Goal: Information Seeking & Learning: Learn about a topic

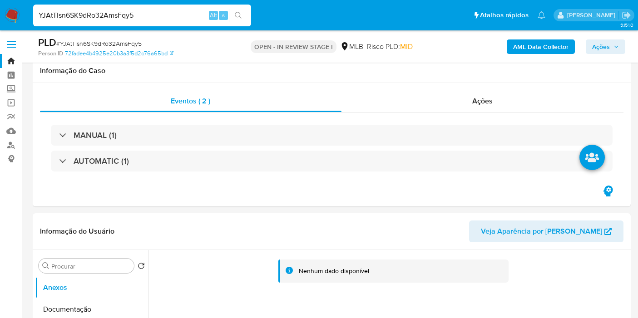
scroll to position [1022, 0]
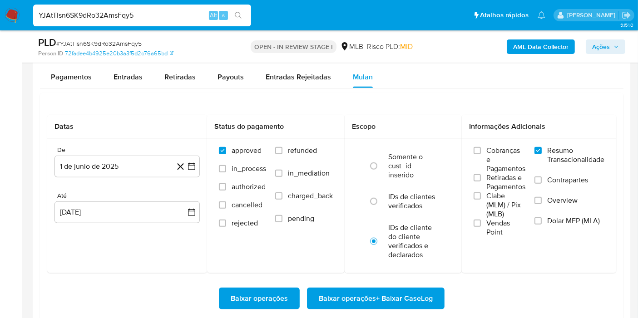
click at [189, 17] on input "YJAtTlsn6SK9dRo32AmsFqy5" at bounding box center [142, 16] width 218 height 12
paste input "rhYFB3hEfOPrml4eSAD07bWc"
type input "rhYFB3hEfOPrml4eSAD07bWc"
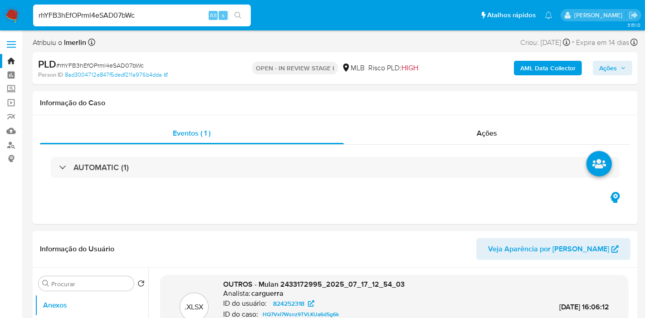
select select "10"
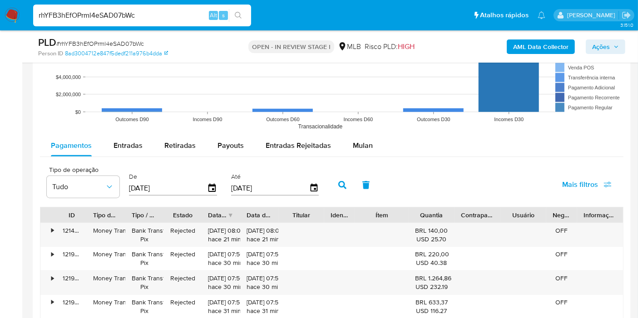
scroll to position [1008, 0]
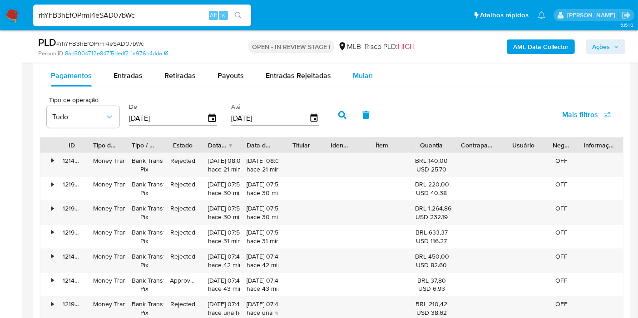
click at [353, 82] on div "Mulan" at bounding box center [363, 76] width 20 height 22
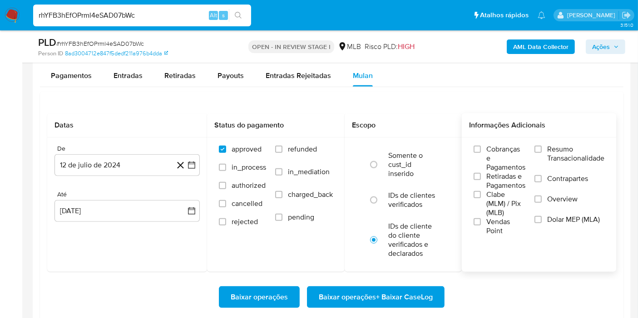
click at [567, 152] on span "Resumo Transacionalidade" at bounding box center [575, 154] width 57 height 18
click at [541, 152] on input "Resumo Transacionalidade" at bounding box center [537, 149] width 7 height 7
click at [191, 166] on icon "button" at bounding box center [191, 165] width 9 height 9
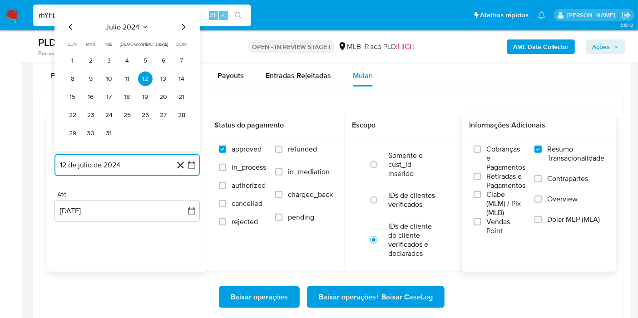
click at [134, 29] on span "julio 2024" at bounding box center [123, 27] width 34 height 9
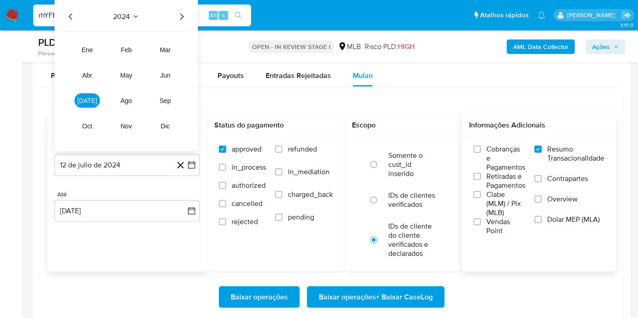
click at [183, 12] on icon "Año siguiente" at bounding box center [181, 16] width 11 height 11
click at [91, 100] on span "jul" at bounding box center [87, 100] width 20 height 7
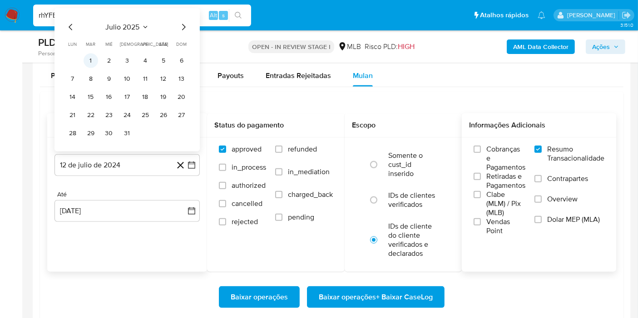
click at [91, 58] on button "1" at bounding box center [91, 61] width 15 height 15
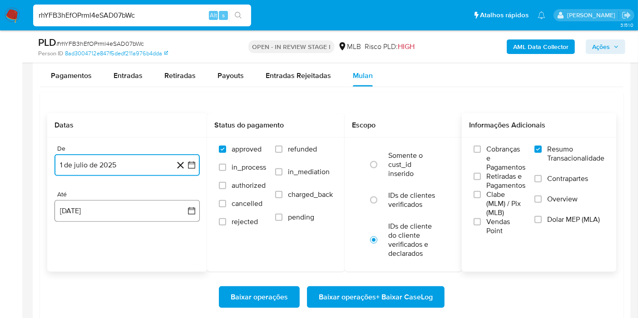
click at [192, 201] on button "12 de agosto de 2025" at bounding box center [126, 211] width 145 height 22
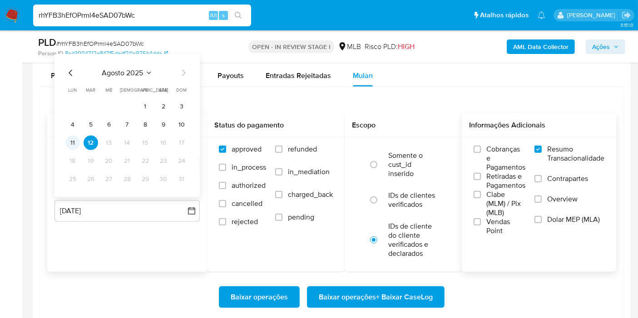
click at [72, 142] on button "11" at bounding box center [72, 143] width 15 height 15
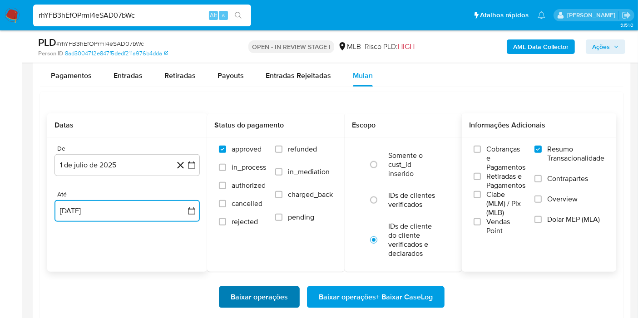
click at [253, 289] on span "Baixar operações" at bounding box center [259, 297] width 57 height 20
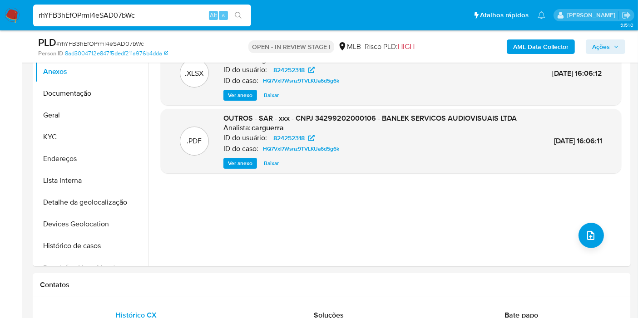
scroll to position [101, 0]
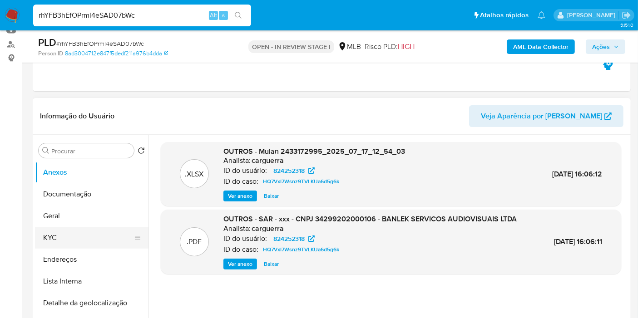
click at [91, 234] on button "KYC" at bounding box center [88, 238] width 106 height 22
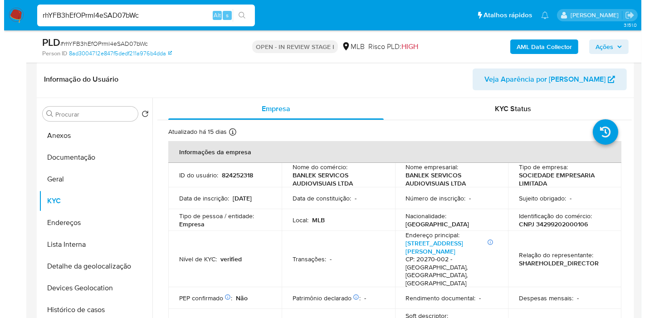
scroll to position [151, 0]
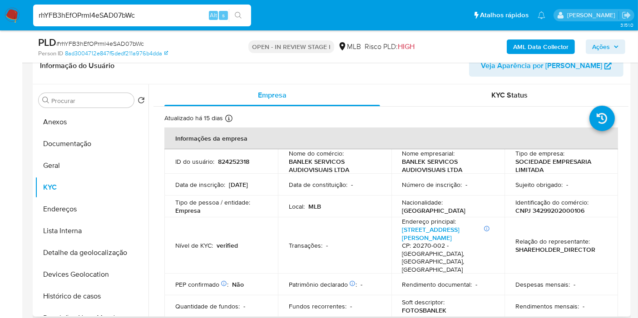
click at [560, 214] on p "CNPJ 34299202000106" at bounding box center [549, 211] width 69 height 8
copy p "34299202000106"
click at [523, 43] on b "AML Data Collector" at bounding box center [540, 46] width 55 height 15
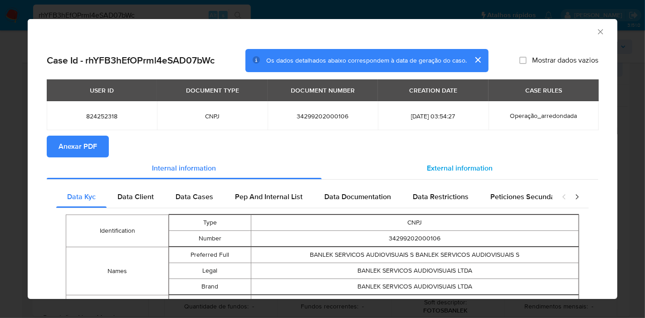
click at [429, 166] on span "External information" at bounding box center [461, 168] width 66 height 10
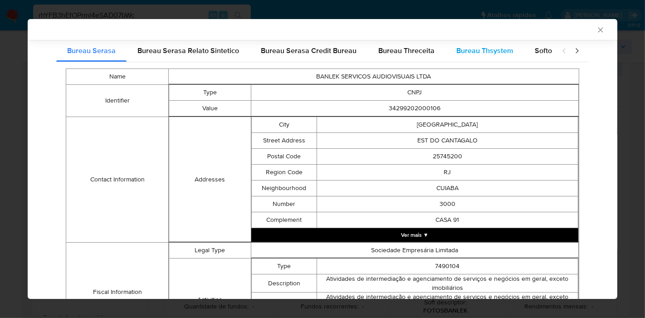
scroll to position [0, 0]
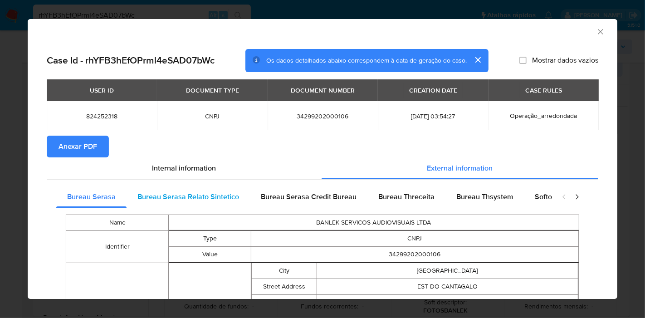
click at [186, 196] on span "Bureau Serasa Relato Sintetico" at bounding box center [189, 197] width 102 height 10
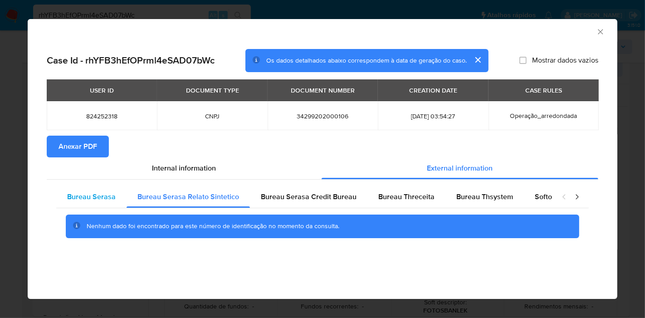
click at [75, 191] on div "Bureau Serasa" at bounding box center [91, 197] width 70 height 22
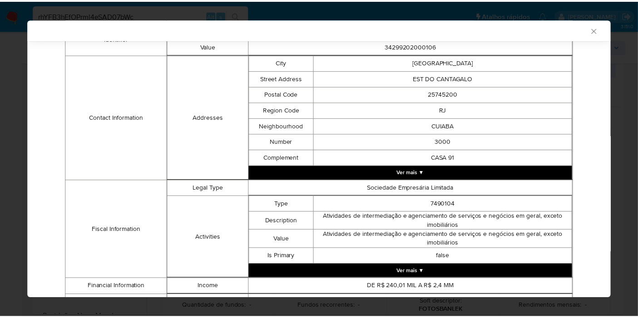
scroll to position [397, 0]
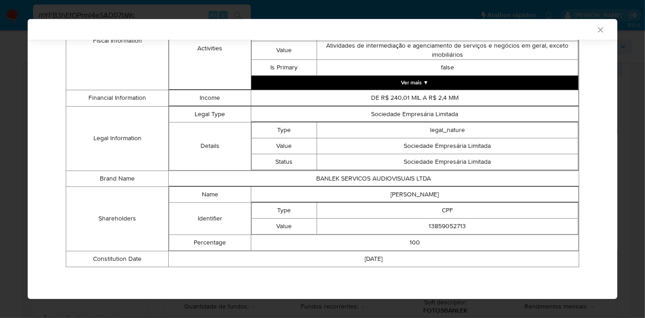
click at [376, 196] on td "JONATHAS GUERRA RAMOS BARBOSA" at bounding box center [415, 195] width 328 height 16
copy td "JONATHAS GUERRA RAMOS BARBOSA"
click at [434, 225] on td "13859052713" at bounding box center [447, 226] width 261 height 16
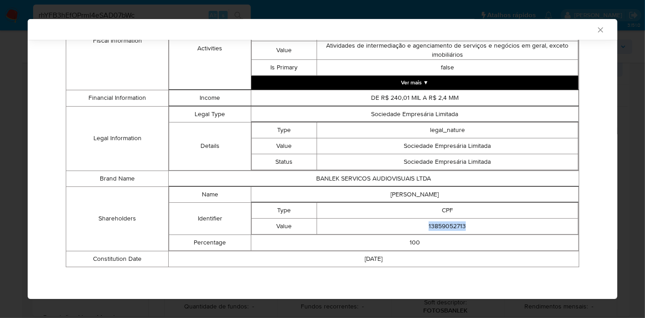
click at [434, 225] on td "13859052713" at bounding box center [447, 226] width 261 height 16
copy td "13859052713"
click at [596, 27] on icon "Fechar a janela" at bounding box center [600, 29] width 9 height 9
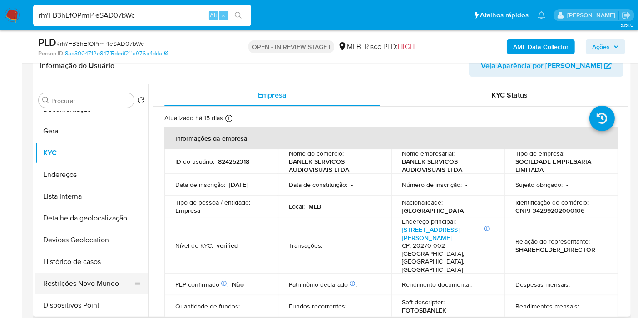
scroll to position [50, 0]
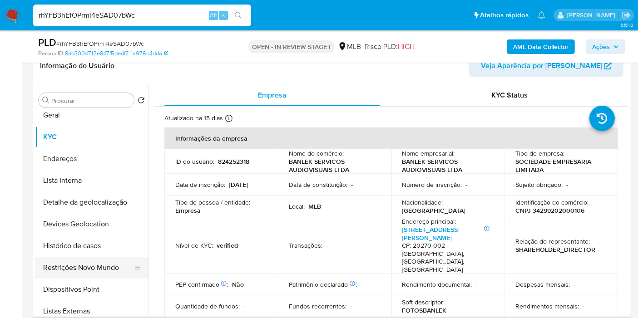
click at [88, 273] on button "Restrições Novo Mundo" at bounding box center [88, 268] width 106 height 22
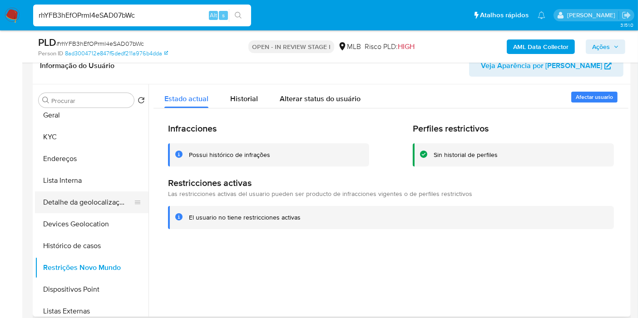
scroll to position [0, 0]
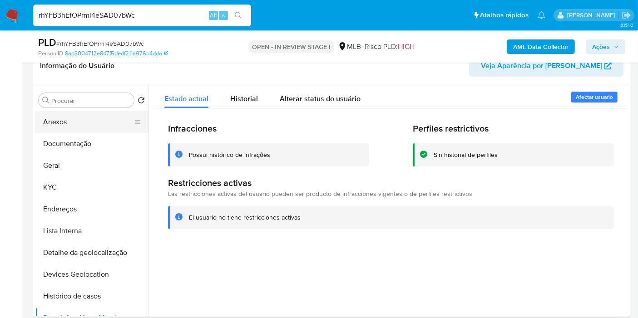
click at [85, 130] on button "Anexos" at bounding box center [88, 122] width 106 height 22
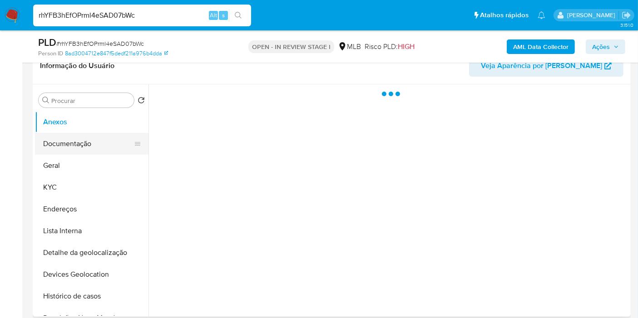
click at [87, 143] on button "Documentação" at bounding box center [88, 144] width 106 height 22
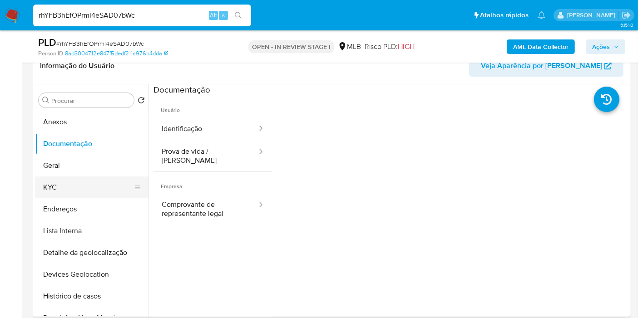
click at [61, 183] on button "KYC" at bounding box center [88, 188] width 106 height 22
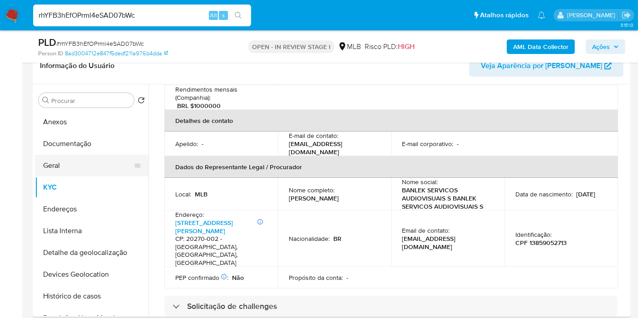
scroll to position [232, 0]
click at [92, 166] on button "Geral" at bounding box center [88, 166] width 106 height 22
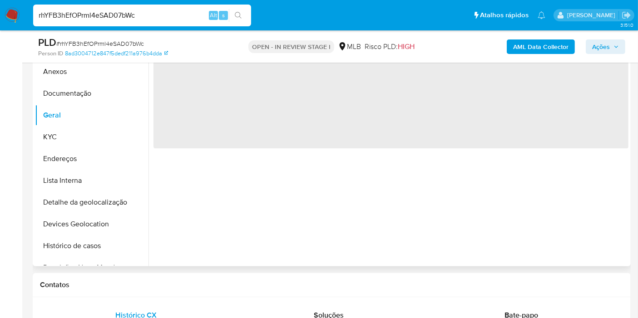
scroll to position [151, 0]
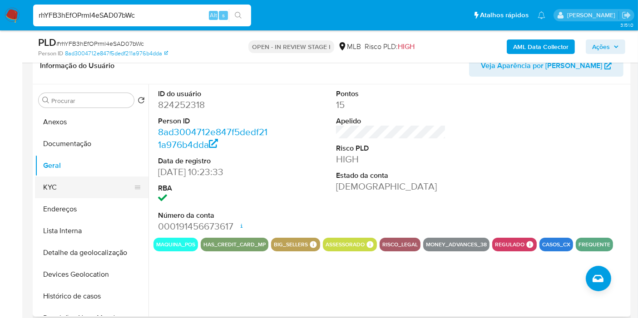
click at [106, 191] on button "KYC" at bounding box center [88, 188] width 106 height 22
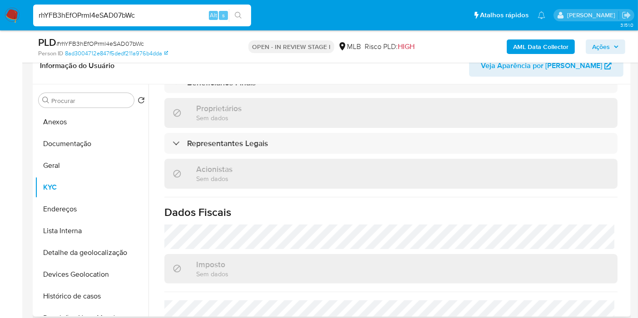
scroll to position [585, 0]
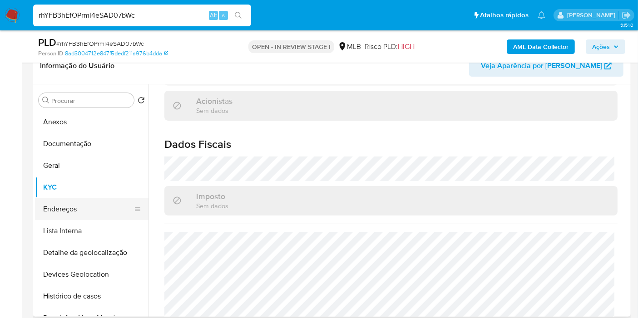
click at [93, 209] on button "Endereços" at bounding box center [88, 209] width 106 height 22
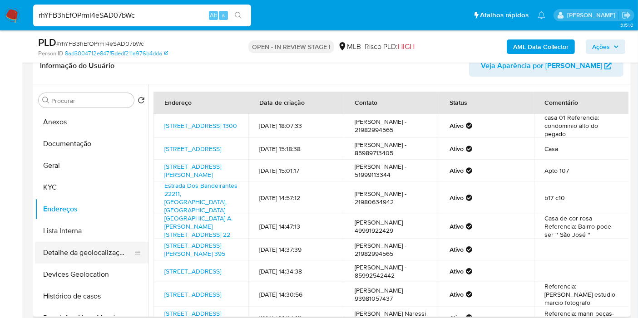
click at [75, 242] on button "Detalhe da geolocalização" at bounding box center [88, 253] width 106 height 22
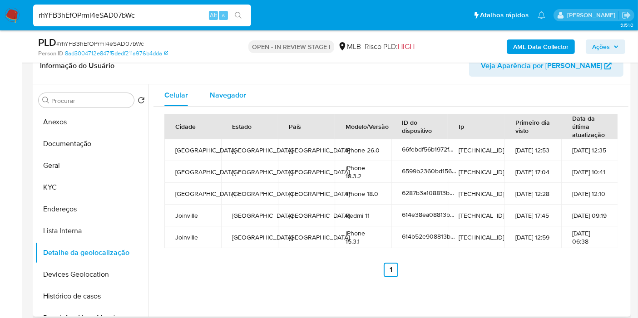
click at [231, 94] on span "Navegador" at bounding box center [228, 95] width 36 height 10
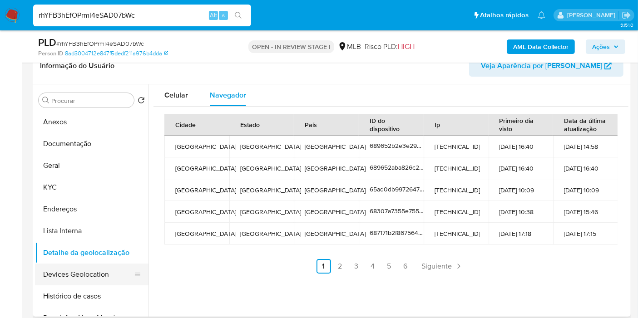
click at [79, 273] on button "Devices Geolocation" at bounding box center [88, 275] width 106 height 22
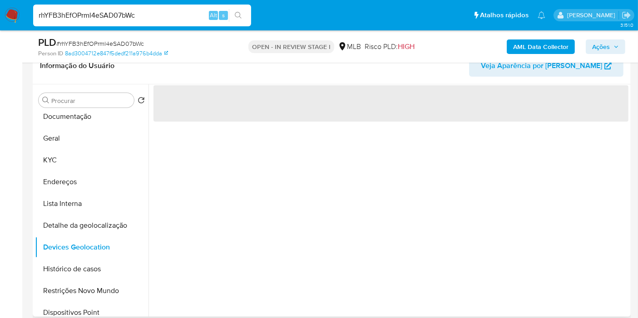
scroll to position [50, 0]
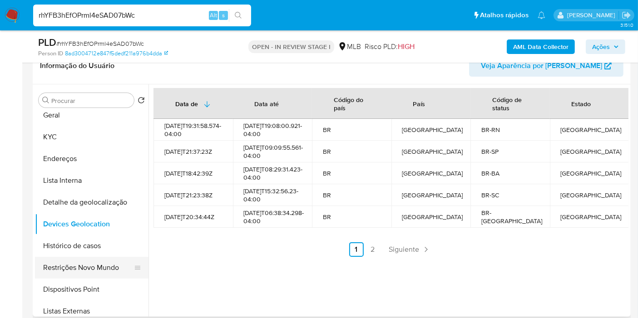
click at [81, 270] on button "Restrições Novo Mundo" at bounding box center [88, 268] width 106 height 22
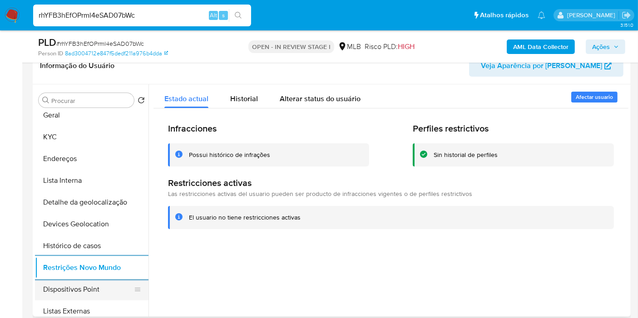
click at [120, 293] on button "Dispositivos Point" at bounding box center [88, 290] width 106 height 22
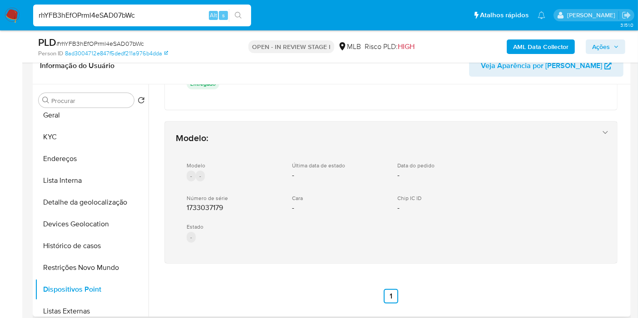
scroll to position [0, 0]
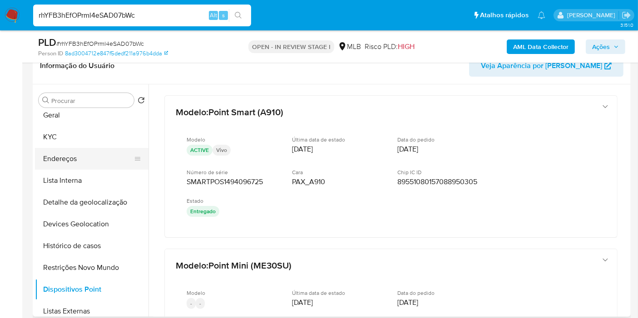
click at [79, 156] on button "Endereços" at bounding box center [88, 159] width 106 height 22
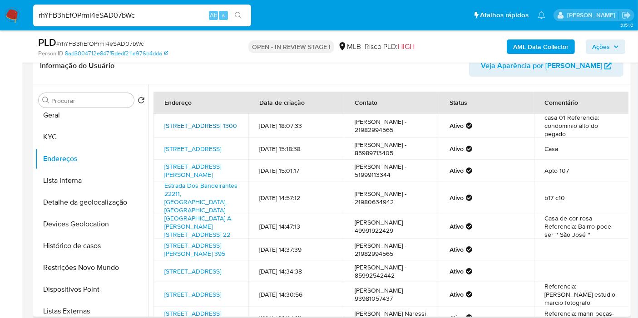
click at [217, 128] on link "Estrada Do Secretário 1300, Petrópolis, Rio De Janeiro, 25755352, Brasil 1300" at bounding box center [200, 125] width 73 height 9
click at [75, 143] on button "KYC" at bounding box center [88, 137] width 106 height 22
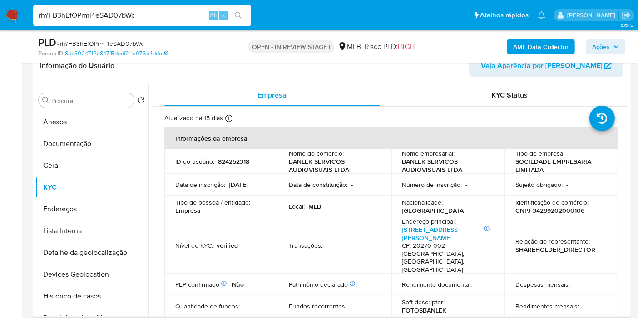
click at [551, 212] on p "CNPJ 34299202000106" at bounding box center [549, 211] width 69 height 8
copy p "34299202000106"
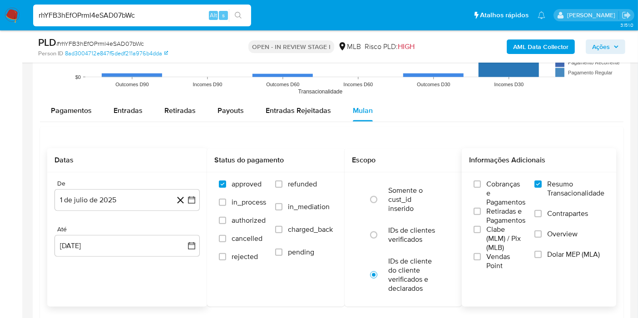
scroll to position [1008, 0]
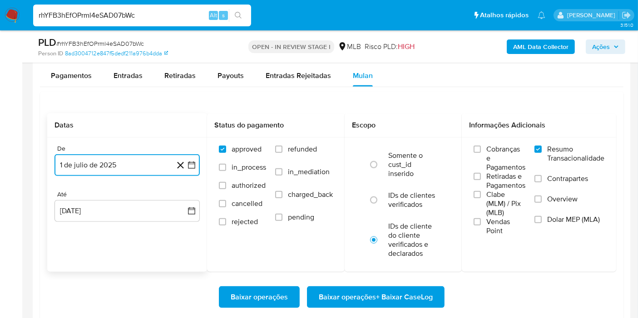
click at [193, 170] on button "1 de julio de 2025" at bounding box center [126, 165] width 145 height 22
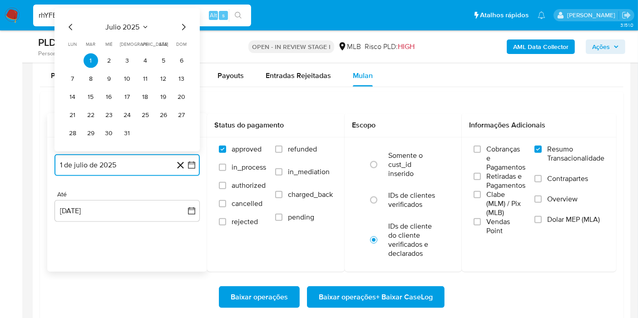
click at [137, 28] on span "julio 2025" at bounding box center [123, 27] width 34 height 9
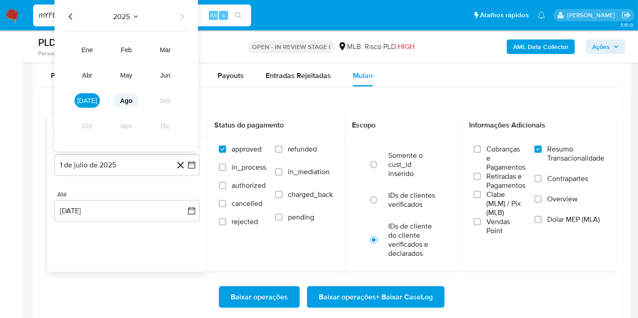
click at [126, 98] on span "ago" at bounding box center [126, 100] width 12 height 7
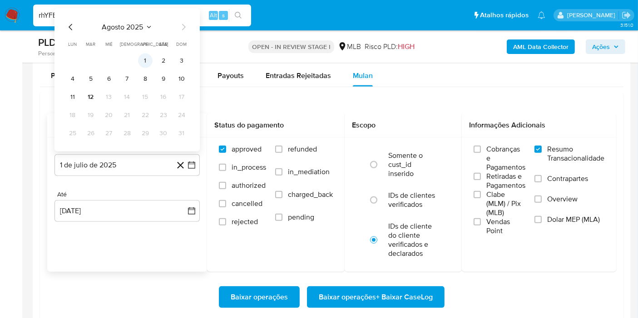
click at [145, 58] on button "1" at bounding box center [145, 61] width 15 height 15
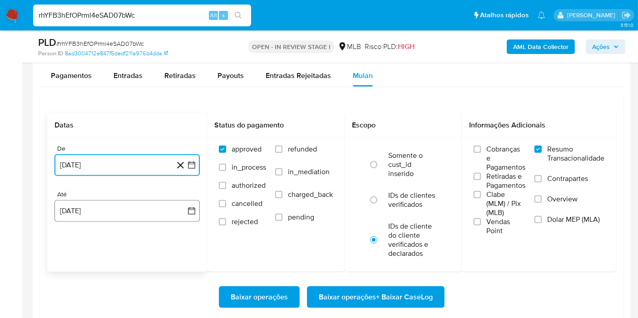
click at [178, 210] on button "12 de agosto de 2025" at bounding box center [126, 211] width 145 height 22
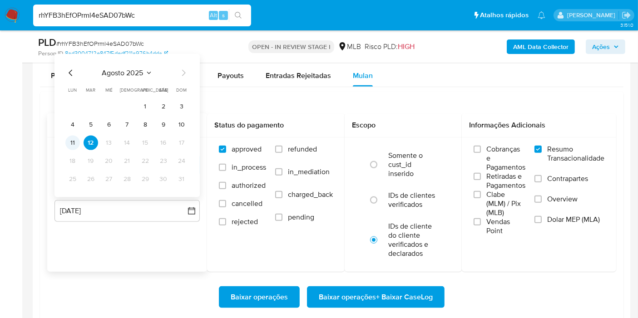
click at [66, 141] on button "11" at bounding box center [72, 143] width 15 height 15
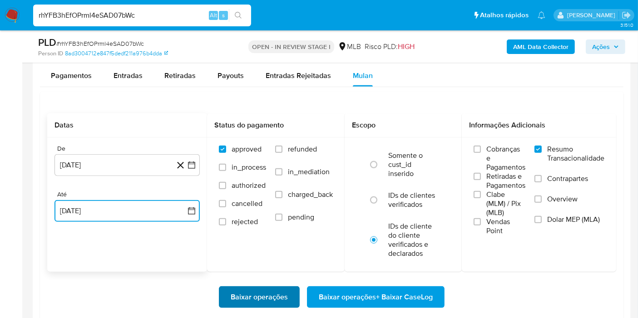
click at [242, 298] on span "Baixar operações" at bounding box center [259, 297] width 57 height 20
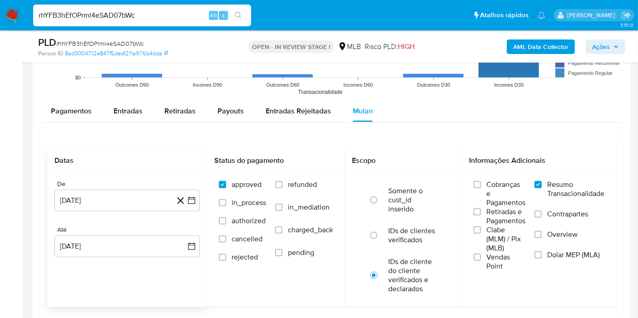
scroll to position [958, 0]
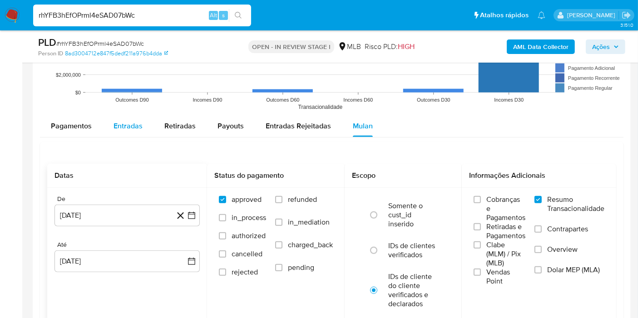
click at [147, 123] on button "Entradas" at bounding box center [128, 126] width 51 height 22
select select "10"
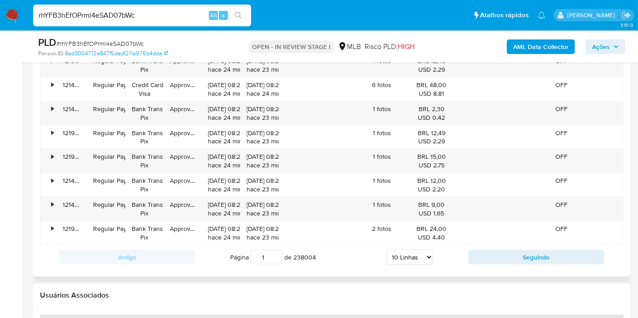
scroll to position [1160, 0]
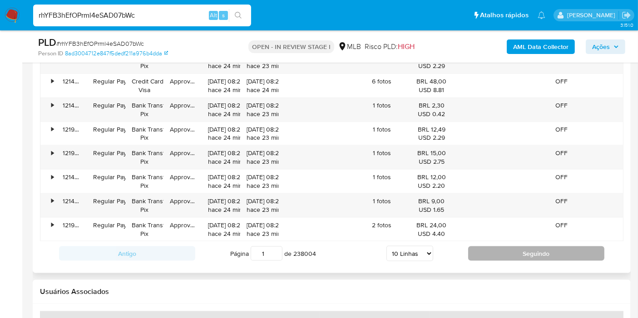
click at [515, 248] on button "Seguindo" at bounding box center [536, 253] width 136 height 15
type input "2"
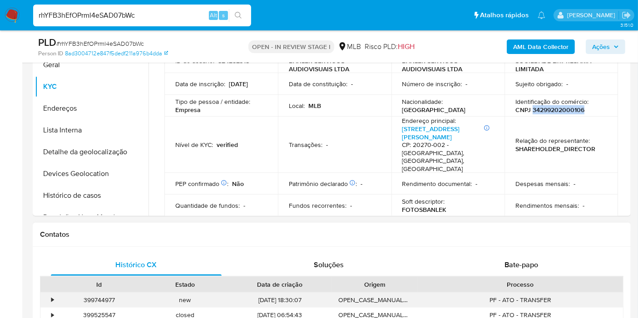
scroll to position [151, 0]
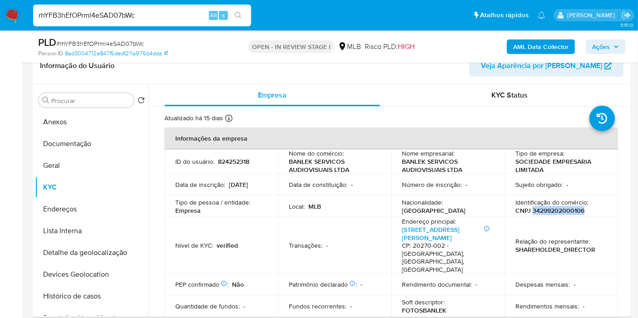
click at [328, 164] on p "BANLEK SERVICOS AUDIOVISUAIS LTDA" at bounding box center [333, 165] width 88 height 16
copy div "Nome do comércio : BANLEK SERVICOS AUDIOVISUAIS LTDA"
click at [552, 213] on p "CNPJ 34299202000106" at bounding box center [549, 211] width 69 height 8
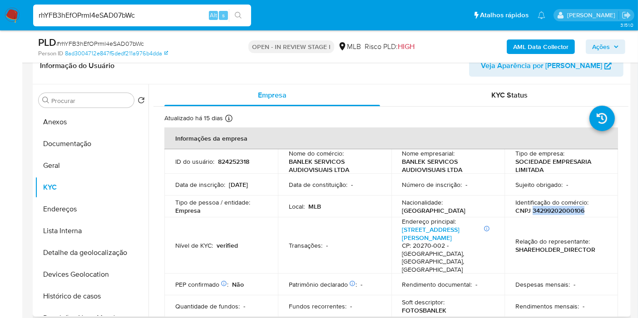
click at [552, 213] on p "CNPJ 34299202000106" at bounding box center [549, 211] width 69 height 8
copy p "34299202000106"
click at [84, 295] on button "Histórico de casos" at bounding box center [88, 296] width 106 height 22
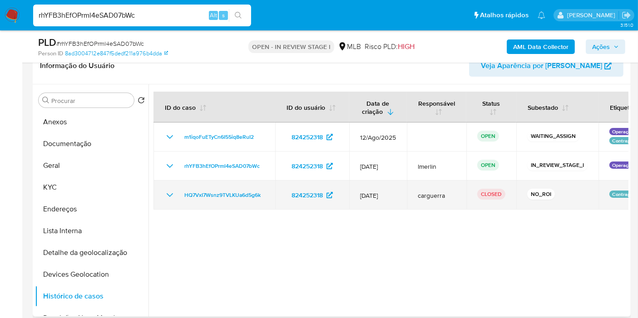
click at [169, 192] on icon "Mostrar/Ocultar" at bounding box center [169, 195] width 11 height 11
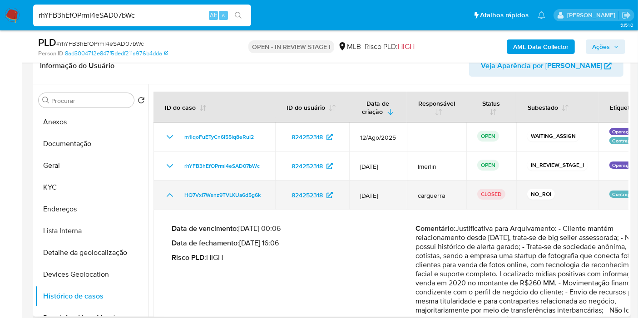
scroll to position [41, 0]
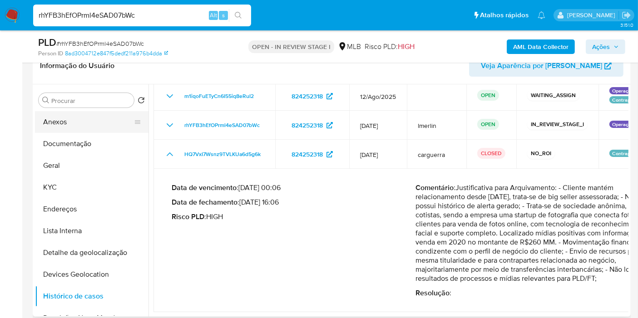
click at [89, 123] on button "Anexos" at bounding box center [88, 122] width 106 height 22
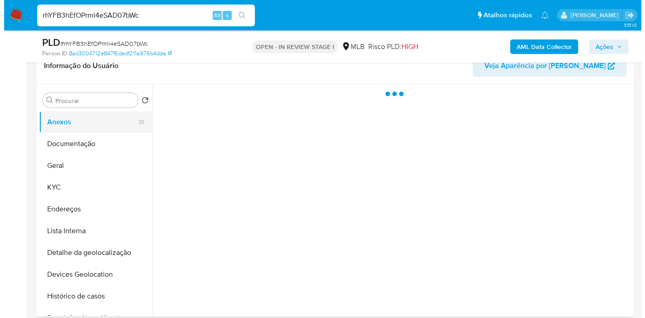
scroll to position [0, 0]
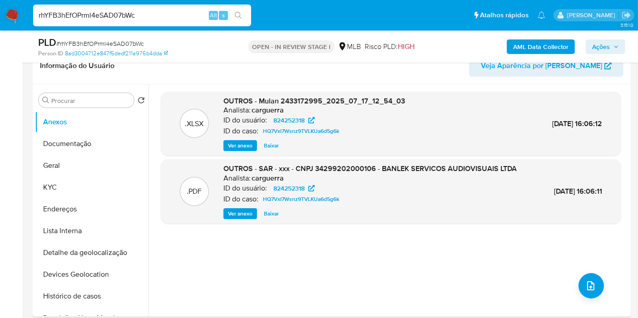
click at [251, 148] on span "Ver anexo" at bounding box center [240, 145] width 25 height 9
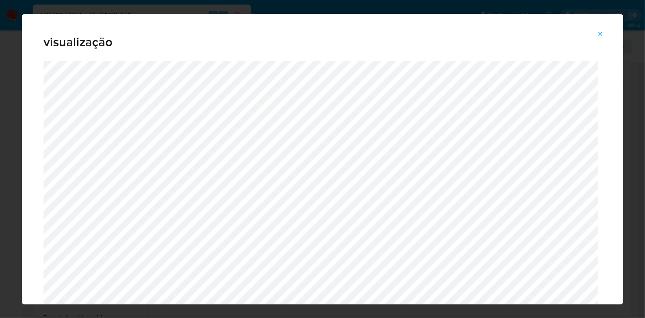
click at [604, 32] on icon "Attachment preview" at bounding box center [600, 33] width 7 height 7
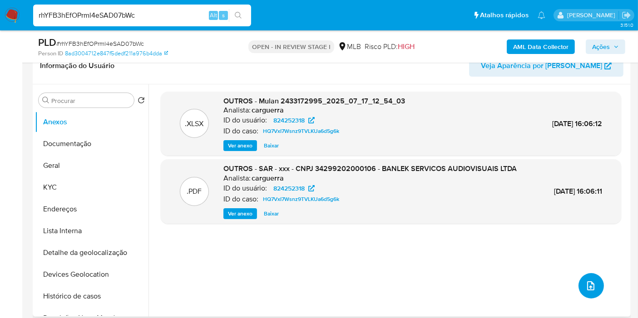
click at [590, 292] on button "upload-file" at bounding box center [590, 285] width 25 height 25
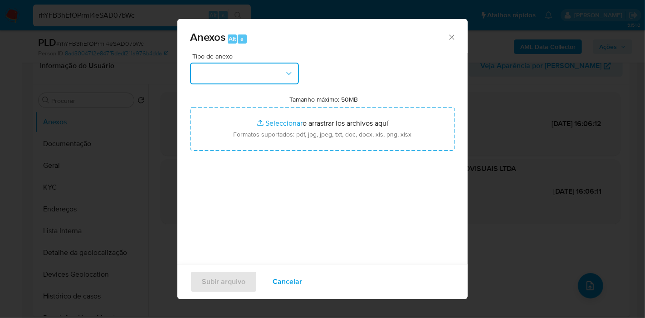
click at [251, 74] on button "button" at bounding box center [244, 74] width 109 height 22
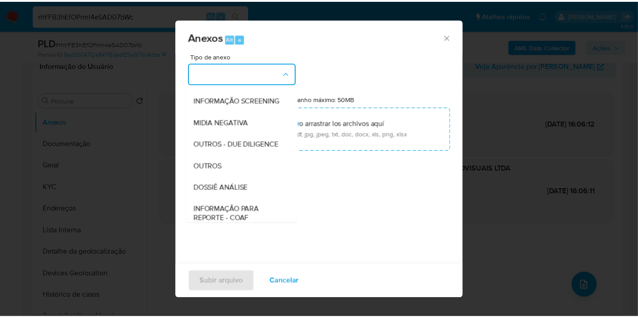
scroll to position [101, 0]
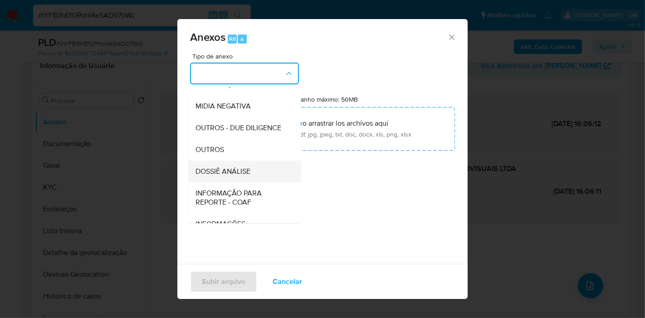
click at [263, 182] on div "DOSSIÊ ANÁLISE" at bounding box center [242, 172] width 93 height 22
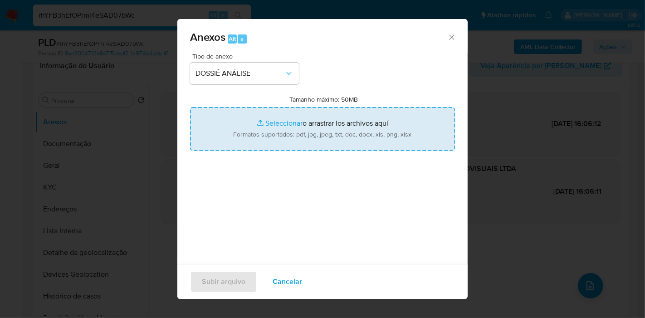
click at [310, 130] on input "Tamanho máximo: 50MB Seleccionar archivos" at bounding box center [322, 129] width 265 height 44
type input "C:\fakepath\CNPJ 34299202000106 - BANLEK SERVICOS AUDIOVISUAIS LTDA.pdf"
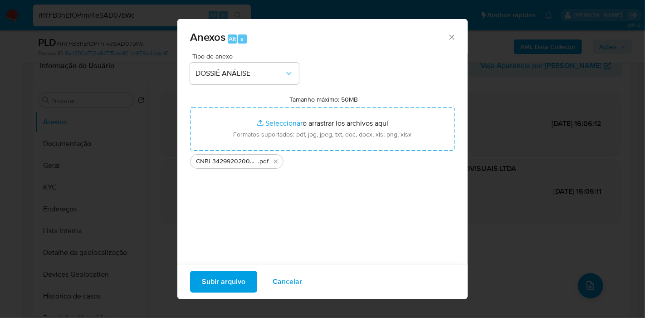
click at [227, 282] on span "Subir arquivo" at bounding box center [224, 282] width 44 height 20
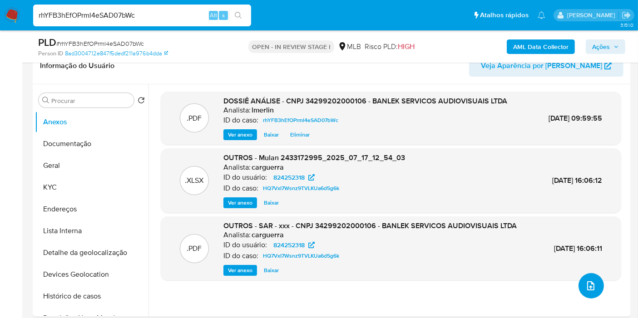
scroll to position [0, 0]
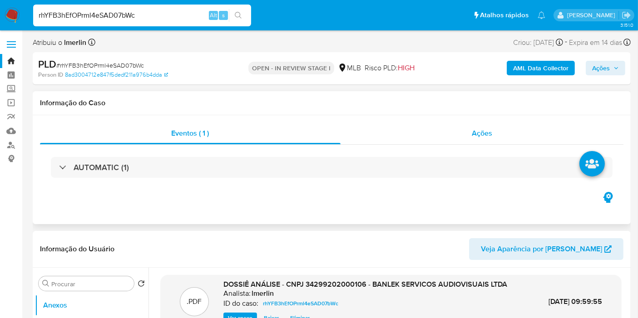
click at [497, 142] on div "Ações" at bounding box center [481, 134] width 283 height 22
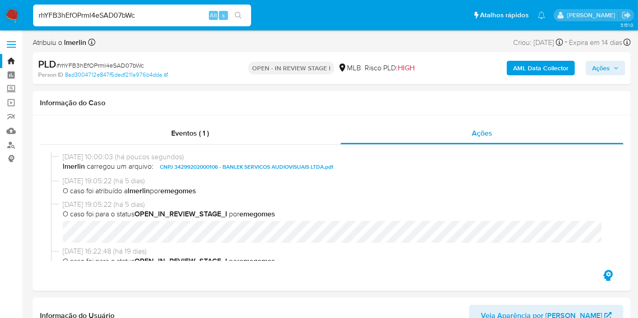
click at [522, 66] on b "AML Data Collector" at bounding box center [540, 68] width 55 height 15
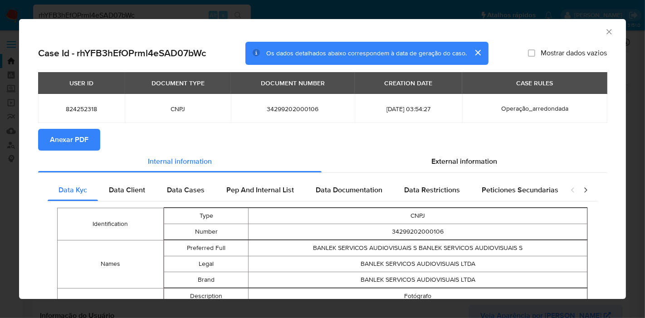
click at [87, 133] on span "Anexar PDF" at bounding box center [69, 140] width 39 height 20
click at [605, 30] on icon "Fechar a janela" at bounding box center [609, 31] width 9 height 9
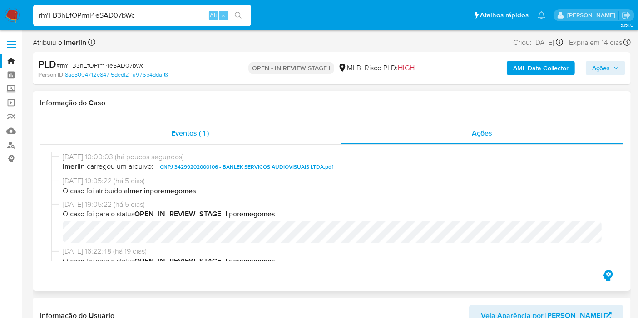
click at [239, 131] on div "Eventos ( 1 )" at bounding box center [190, 134] width 300 height 22
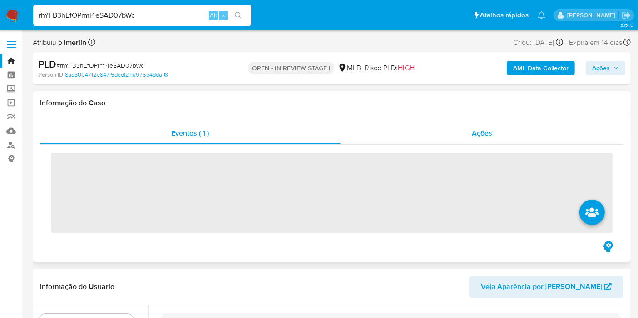
click at [481, 127] on div "Ações" at bounding box center [481, 134] width 283 height 22
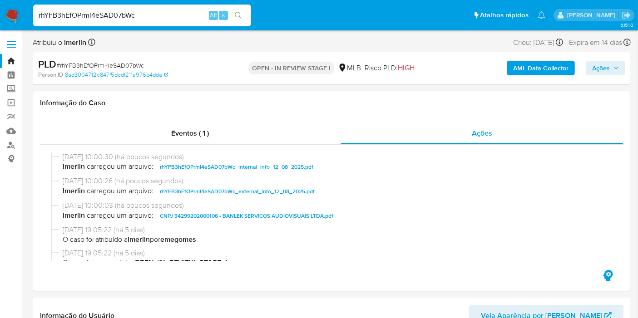
click at [605, 65] on span "Ações" at bounding box center [601, 68] width 18 height 15
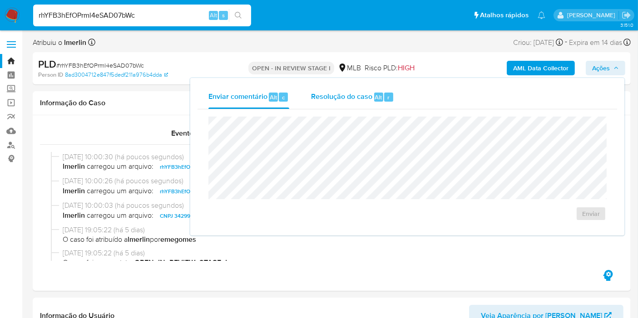
click at [365, 103] on div "Resolução do caso Alt r" at bounding box center [352, 97] width 83 height 24
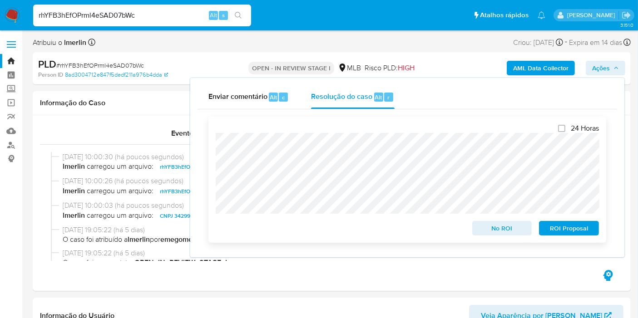
click at [494, 228] on span "No ROI" at bounding box center [501, 228] width 47 height 13
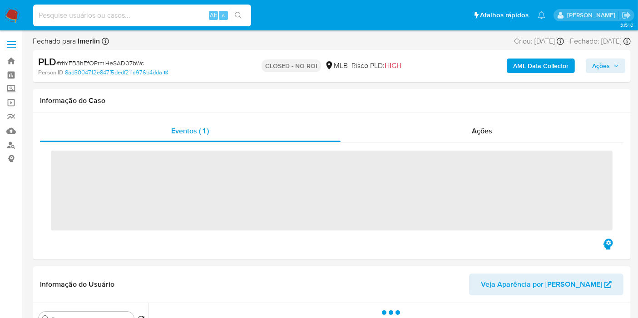
click at [167, 17] on input at bounding box center [142, 16] width 218 height 12
paste input "vwl253X6QefCpkBFMoeCQ69F"
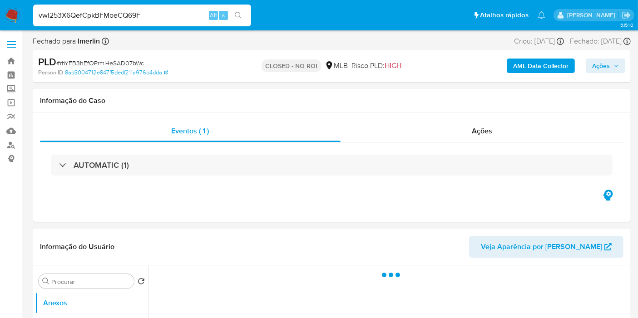
type input "vwl253X6QefCpkBFMoeCQ69F"
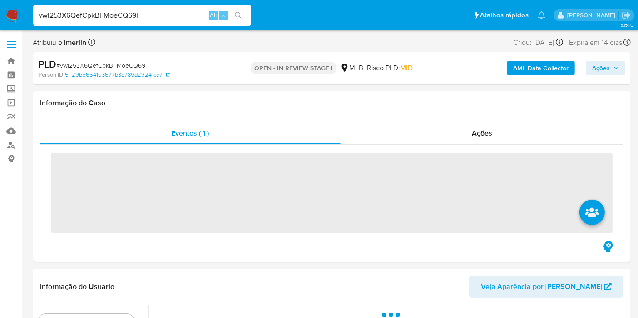
click at [522, 70] on b "AML Data Collector" at bounding box center [540, 68] width 55 height 15
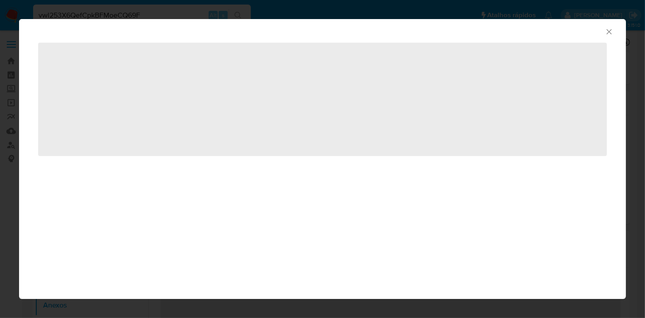
select select "10"
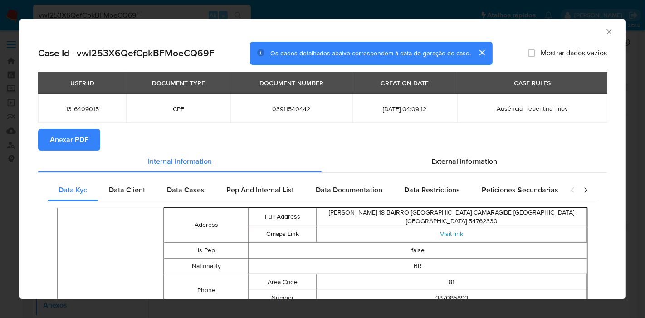
click at [86, 147] on span "Anexar PDF" at bounding box center [69, 140] width 39 height 20
click at [605, 28] on icon "Fechar a janela" at bounding box center [609, 31] width 9 height 9
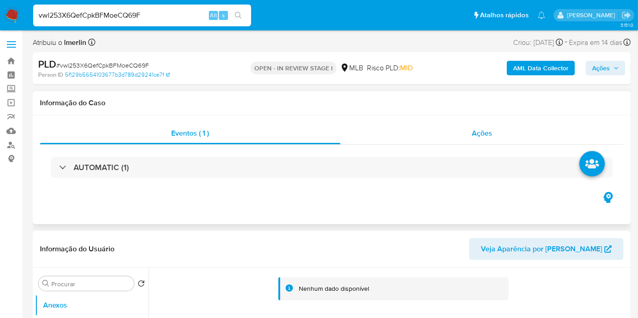
click at [428, 135] on div "Ações" at bounding box center [481, 134] width 283 height 22
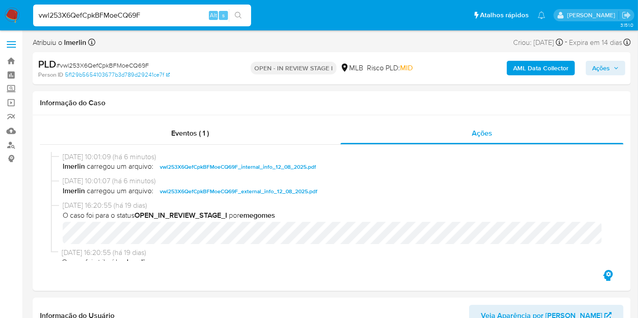
click at [148, 15] on input "vwl253X6QefCpkBFMoeCQ69F" at bounding box center [142, 16] width 218 height 12
paste input "jmqR1NiIuNTZPnww7x1Ted9S"
type input "jmqR1NiIuNTZPnww7x1Ted9S"
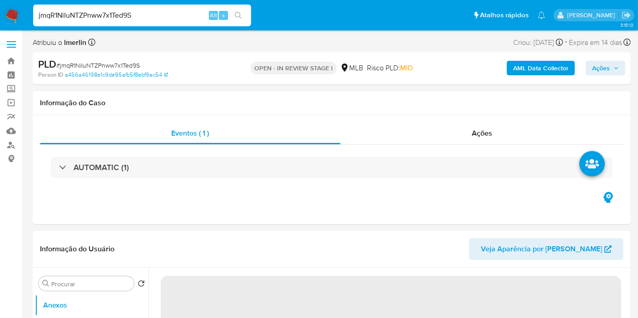
select select "10"
click at [527, 67] on b "AML Data Collector" at bounding box center [540, 68] width 55 height 15
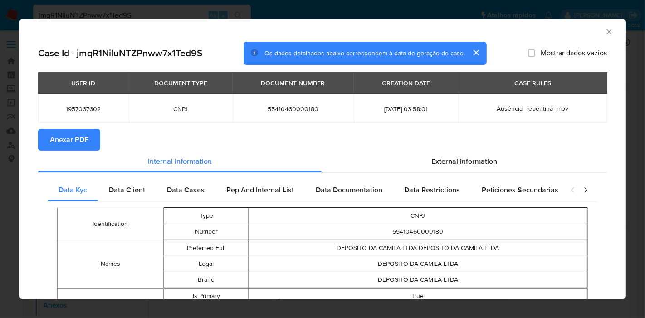
click at [82, 138] on span "Anexar PDF" at bounding box center [69, 140] width 39 height 20
click at [595, 30] on div "AML Data Collector" at bounding box center [315, 30] width 580 height 10
click at [605, 31] on icon "Fechar a janela" at bounding box center [609, 31] width 9 height 9
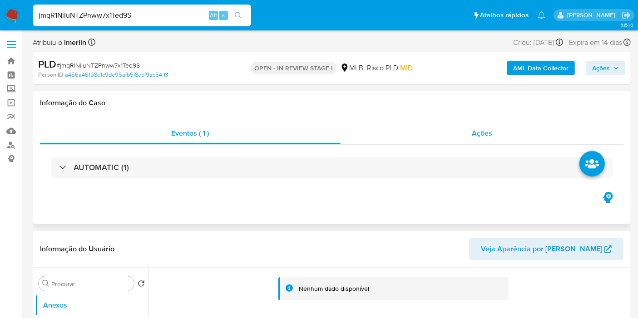
click at [493, 137] on div "Ações" at bounding box center [481, 134] width 283 height 22
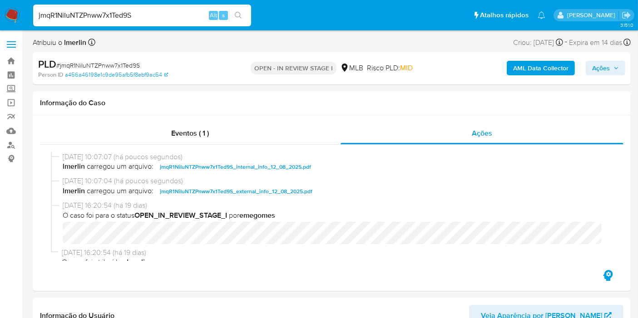
click at [152, 20] on input "jmqR1NiIuNTZPnww7x1Ted9S" at bounding box center [142, 16] width 218 height 12
paste input "lIJxZxq06r77J1eT0LKMamxk"
type input "lIJxZxq06r77J1eT0LKMamxk"
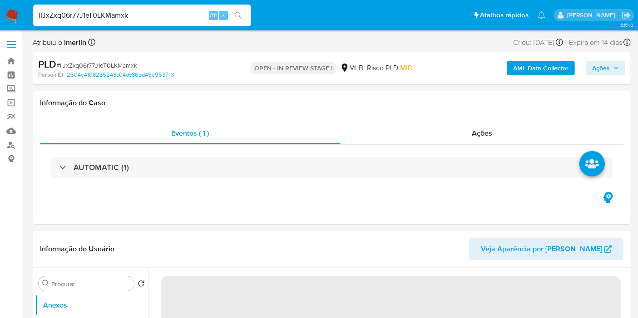
select select "10"
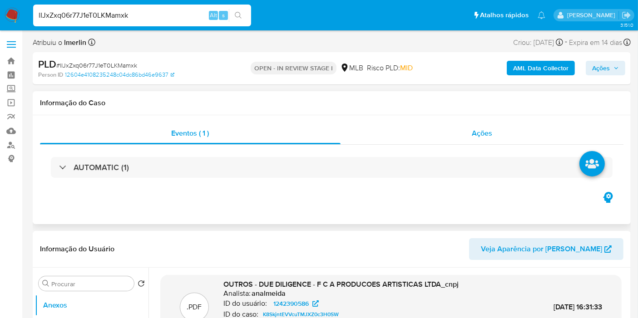
click at [502, 140] on div "Ações" at bounding box center [481, 134] width 283 height 22
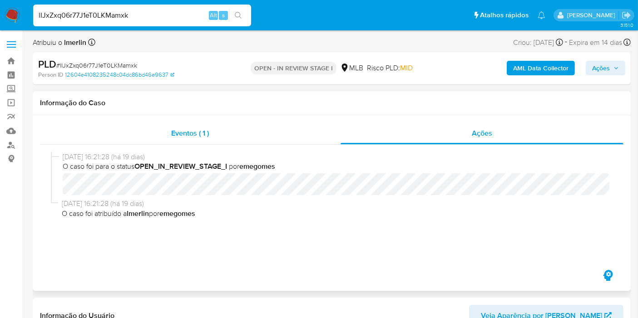
click at [223, 131] on div "Eventos ( 1 )" at bounding box center [190, 134] width 300 height 22
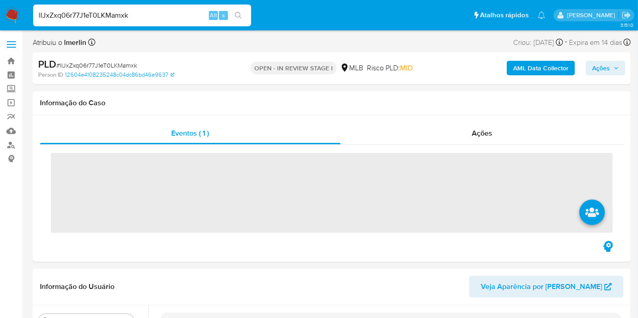
click at [544, 69] on b "AML Data Collector" at bounding box center [540, 68] width 55 height 15
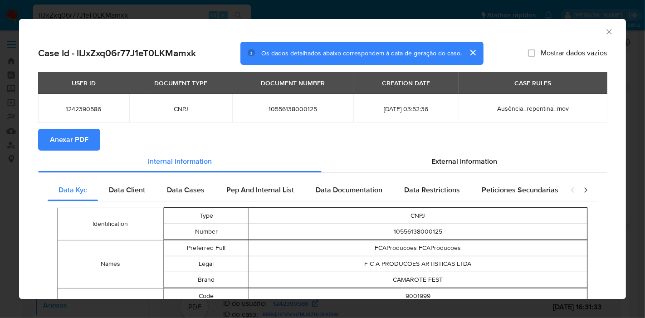
click at [607, 33] on icon "Fechar a janela" at bounding box center [609, 31] width 5 height 5
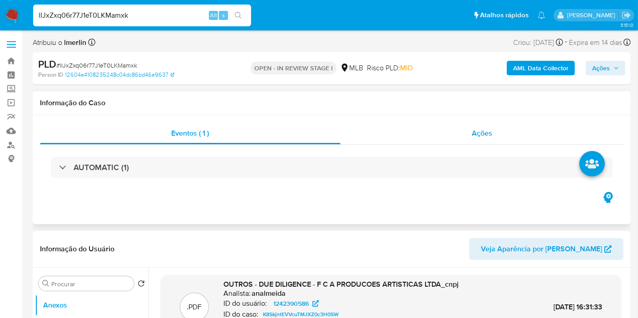
click at [467, 130] on div "Ações" at bounding box center [481, 134] width 283 height 22
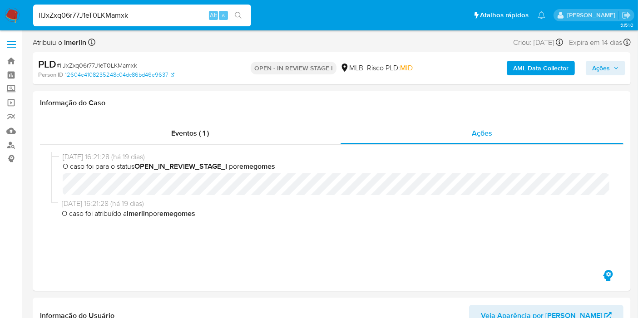
click at [542, 69] on b "AML Data Collector" at bounding box center [540, 68] width 55 height 15
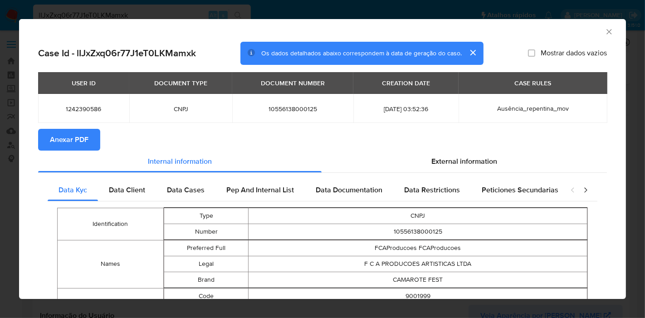
click at [49, 137] on button "Anexar PDF" at bounding box center [69, 140] width 62 height 22
click at [605, 30] on icon "Fechar a janela" at bounding box center [609, 31] width 9 height 9
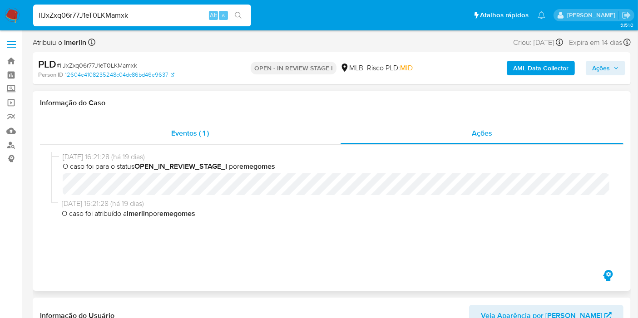
click at [280, 124] on div "Eventos ( 1 )" at bounding box center [190, 134] width 300 height 22
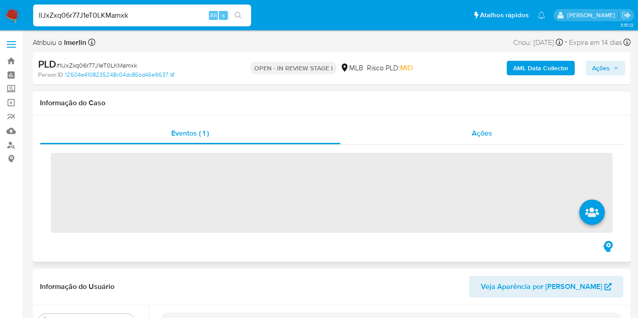
click at [451, 124] on div "Ações" at bounding box center [481, 134] width 283 height 22
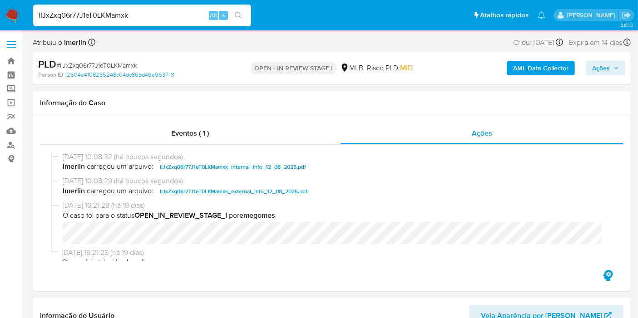
click at [164, 19] on input "lIJxZxq06r77J1eT0LKMamxk" at bounding box center [142, 16] width 218 height 12
paste input "xKHLwxjsZ7Sq2KR55py2bC0I"
type input "xKHLwxjsZ7Sq2KR55py2bC0I"
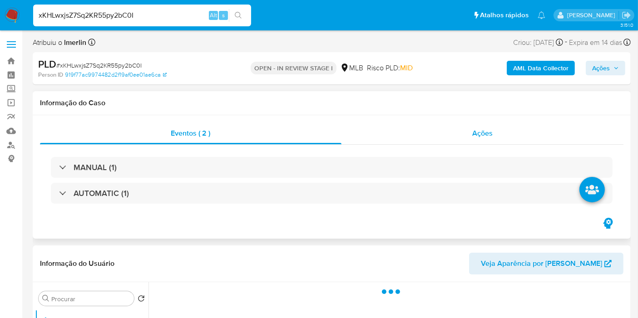
click at [460, 136] on div "Ações" at bounding box center [482, 134] width 282 height 22
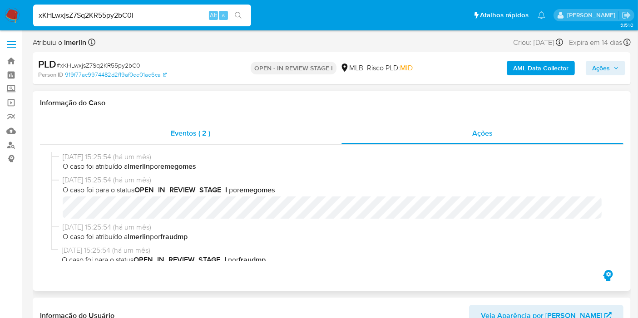
select select "10"
click at [269, 134] on div "Eventos ( 2 )" at bounding box center [190, 134] width 301 height 22
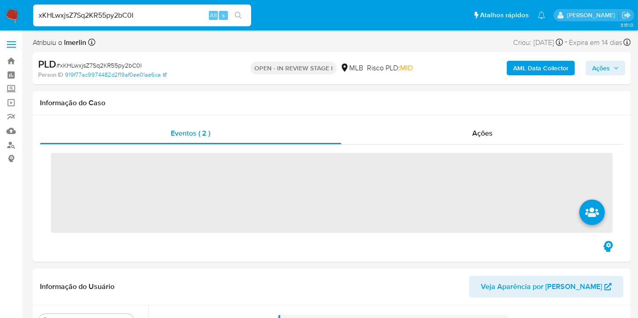
click at [527, 69] on b "AML Data Collector" at bounding box center [540, 68] width 55 height 15
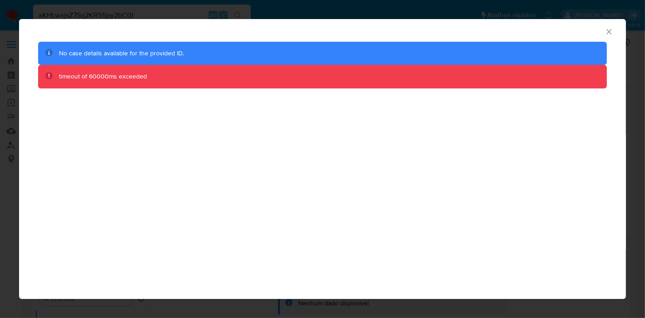
click at [610, 34] on icon "Fechar a janela" at bounding box center [609, 31] width 9 height 9
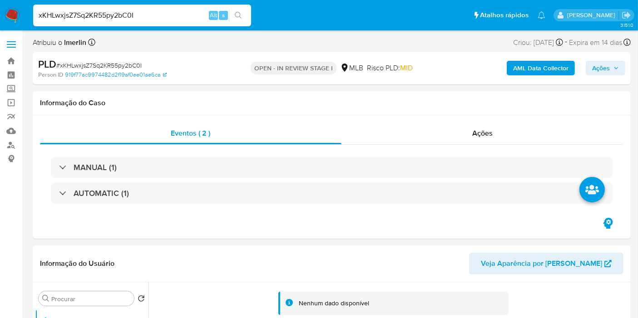
click at [543, 67] on b "AML Data Collector" at bounding box center [540, 68] width 55 height 15
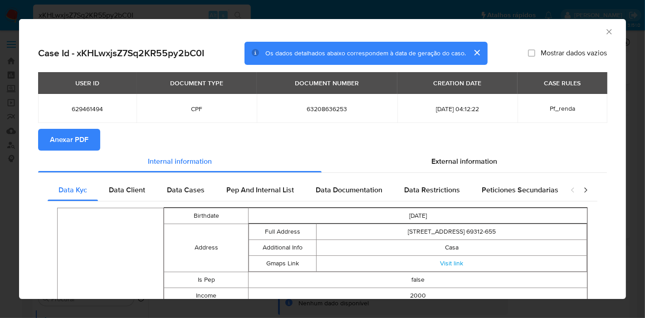
click at [79, 139] on span "Anexar PDF" at bounding box center [69, 140] width 39 height 20
click at [607, 30] on icon "Fechar a janela" at bounding box center [609, 31] width 5 height 5
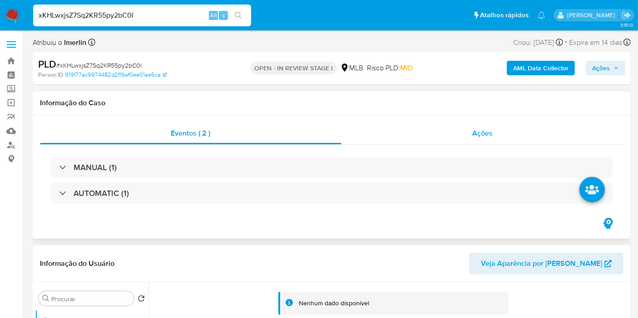
click at [493, 135] on div "Ações" at bounding box center [482, 134] width 282 height 22
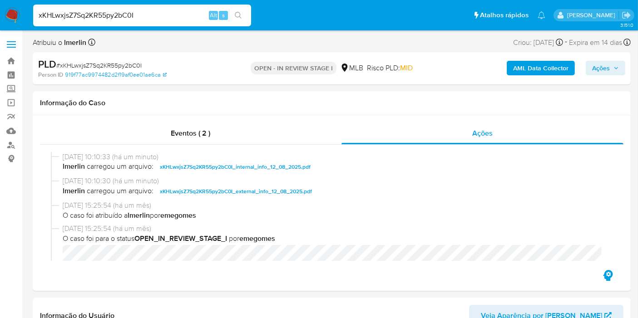
click at [105, 16] on input "xKHLwxjsZ7Sq2KR55py2bC0I" at bounding box center [142, 16] width 218 height 12
paste input "YJAtTlsn6SK9dRo32AmsFqy5"
type input "YJAtTlsn6SK9dRo32AmsFqy5"
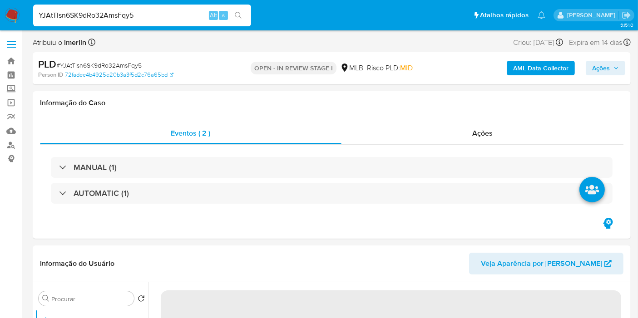
select select "10"
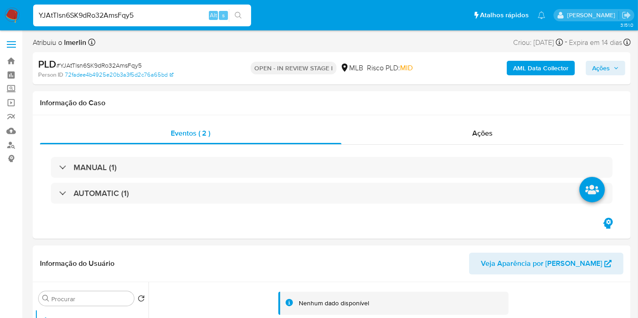
click at [517, 69] on b "AML Data Collector" at bounding box center [540, 68] width 55 height 15
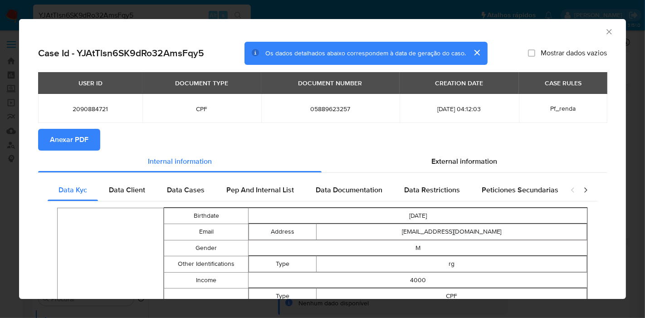
click at [64, 136] on span "Anexar PDF" at bounding box center [69, 140] width 39 height 20
click at [607, 33] on icon "Fechar a janela" at bounding box center [609, 31] width 5 height 5
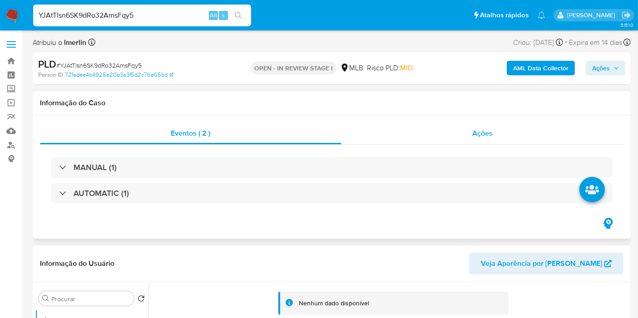
click at [482, 135] on span "Ações" at bounding box center [482, 133] width 20 height 10
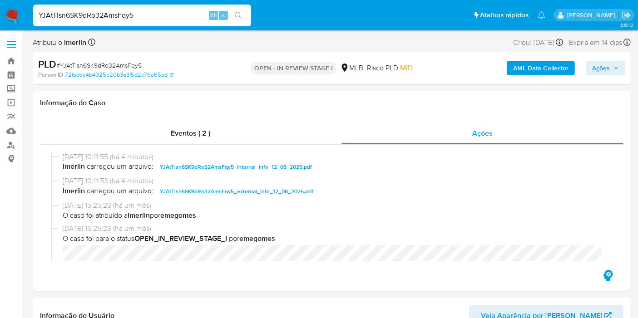
click at [182, 17] on input "YJAtTlsn6SK9dRo32AmsFqy5" at bounding box center [142, 16] width 218 height 12
paste input "vwl253X6QefCpkBFMoeCQ69F"
type input "vwl253X6QefCpkBFMoeCQ69F"
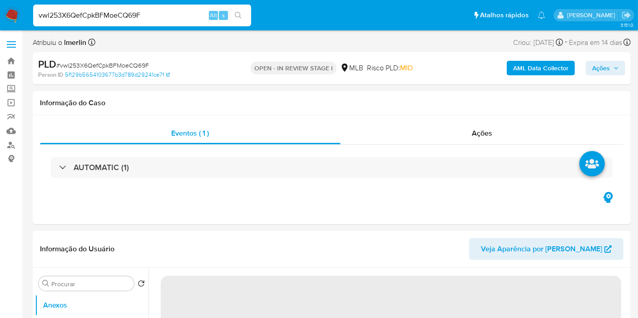
select select "10"
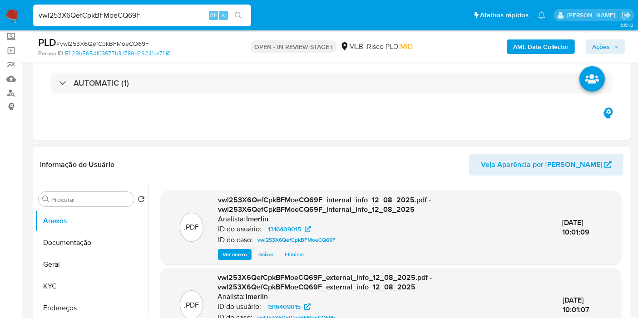
scroll to position [151, 0]
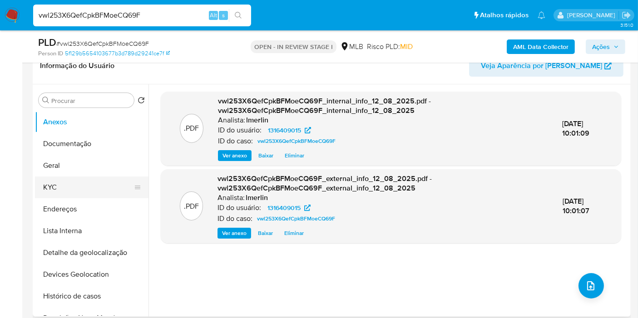
click at [90, 187] on button "KYC" at bounding box center [88, 188] width 106 height 22
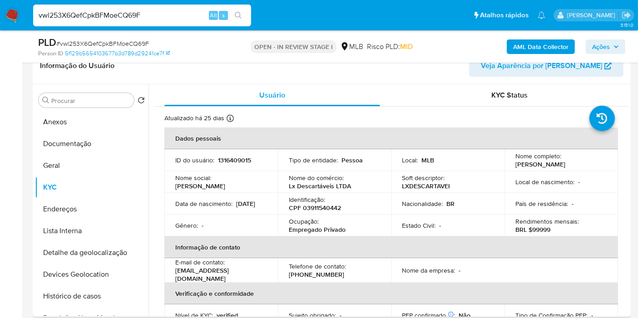
click at [334, 211] on p "CPF 03911540442" at bounding box center [315, 208] width 52 height 8
copy p "03911540442"
drag, startPoint x: 332, startPoint y: 3, endPoint x: 302, endPoint y: 113, distance: 114.4
click at [302, 114] on div "Atualizado há 25 dias Criado: 23/02/2023 10:47:32 Atualizado: 18/07/2025 15:32:…" at bounding box center [379, 120] width 430 height 12
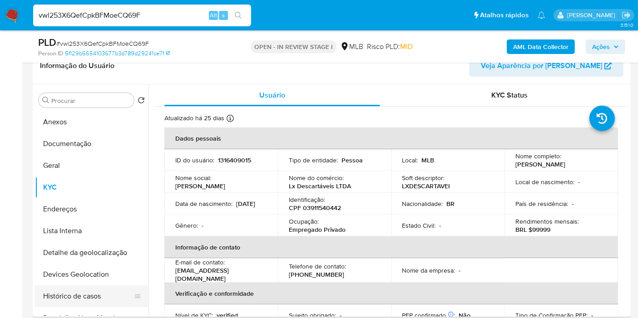
click at [79, 292] on button "Histórico de casos" at bounding box center [88, 296] width 106 height 22
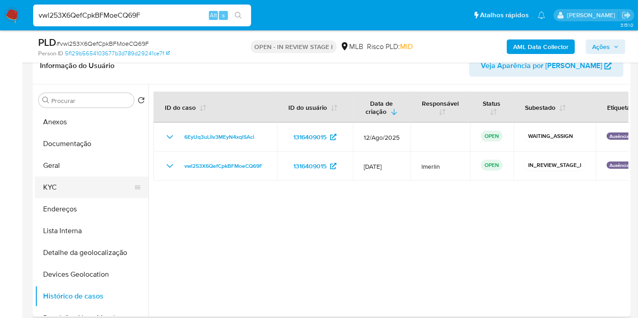
click at [111, 187] on button "KYC" at bounding box center [88, 188] width 106 height 22
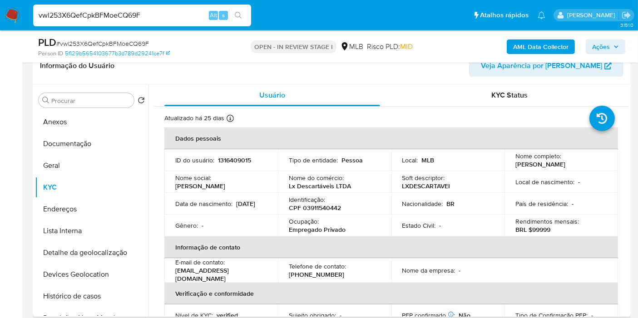
click at [314, 232] on p "Empregado Privado" at bounding box center [317, 230] width 57 height 8
drag, startPoint x: 335, startPoint y: 231, endPoint x: 285, endPoint y: 230, distance: 49.5
click at [282, 231] on td "Ocupação : Empregado Privado" at bounding box center [334, 226] width 113 height 22
copy p "Empregado Privado"
click at [89, 142] on button "Documentação" at bounding box center [88, 144] width 106 height 22
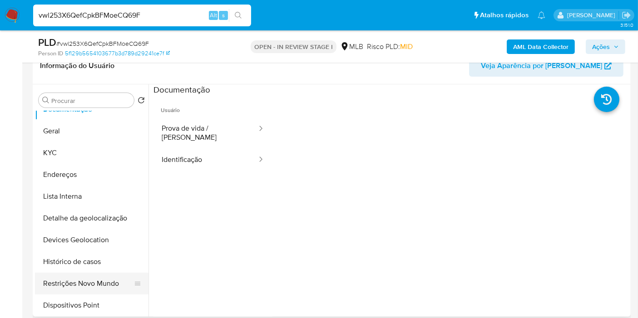
scroll to position [50, 0]
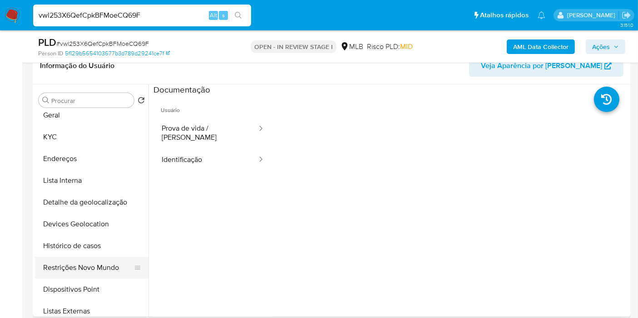
click at [88, 273] on button "Restrições Novo Mundo" at bounding box center [88, 268] width 106 height 22
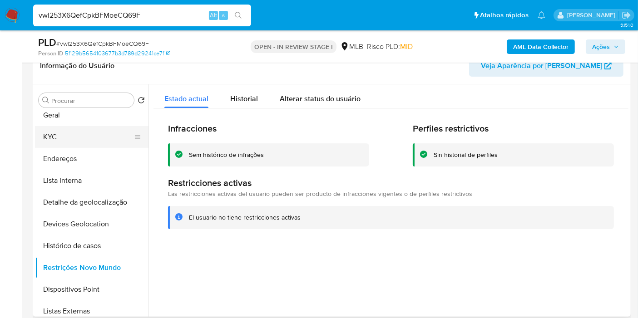
click at [77, 138] on button "KYC" at bounding box center [88, 137] width 106 height 22
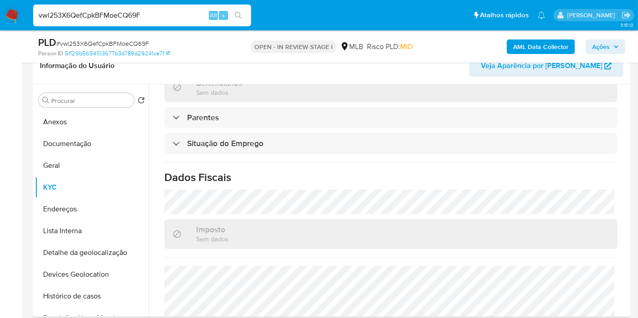
scroll to position [415, 0]
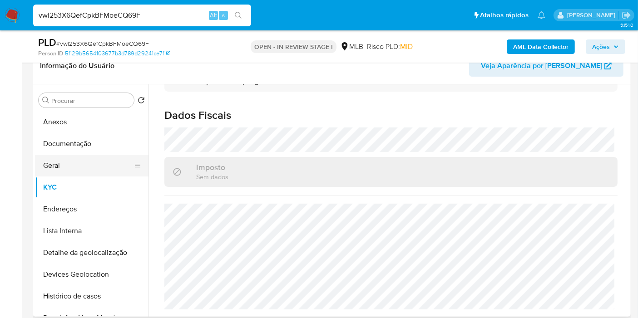
click at [83, 167] on button "Geral" at bounding box center [88, 166] width 106 height 22
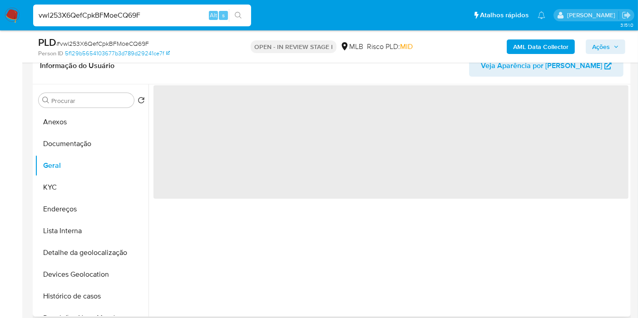
scroll to position [0, 0]
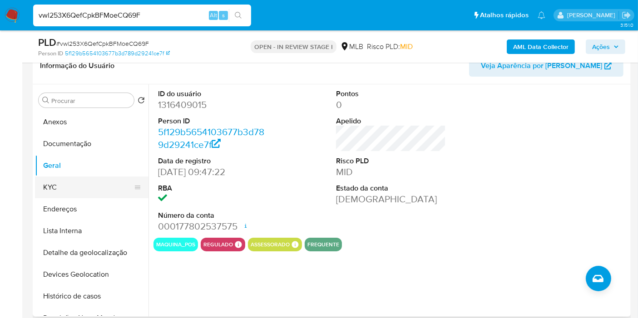
click at [99, 190] on button "KYC" at bounding box center [88, 188] width 106 height 22
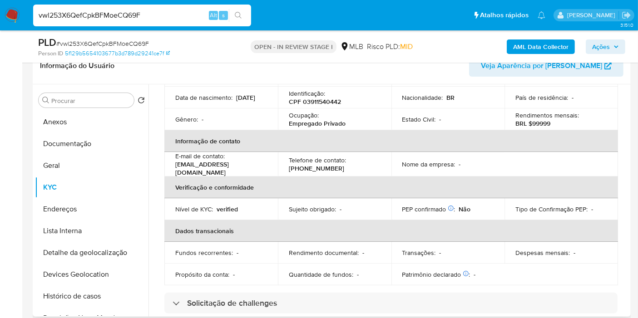
scroll to position [414, 0]
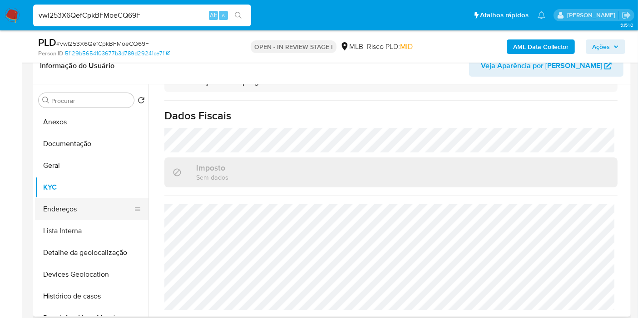
click at [71, 211] on button "Endereços" at bounding box center [88, 209] width 106 height 22
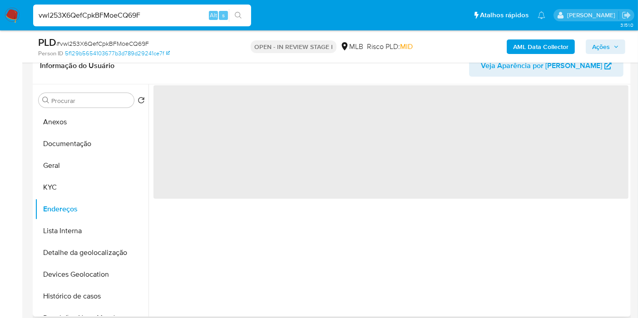
scroll to position [0, 0]
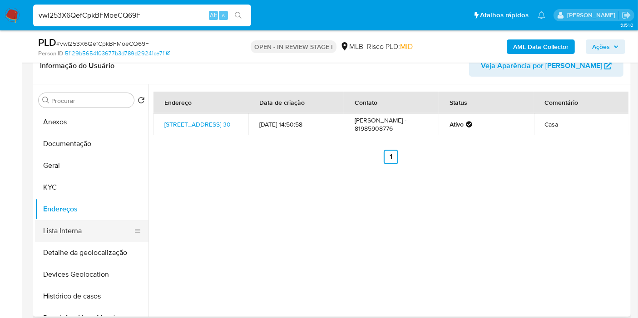
drag, startPoint x: 73, startPoint y: 252, endPoint x: 76, endPoint y: 240, distance: 12.7
click at [73, 253] on button "Detalhe da geolocalização" at bounding box center [91, 253] width 113 height 22
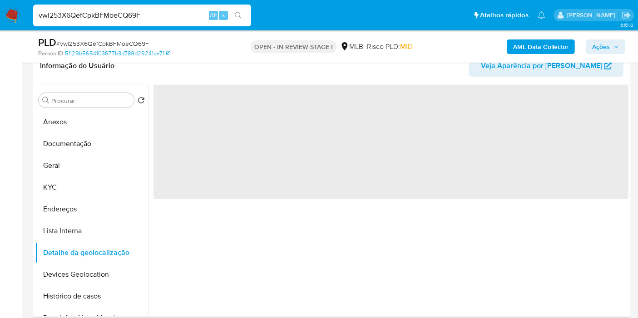
scroll to position [50, 0]
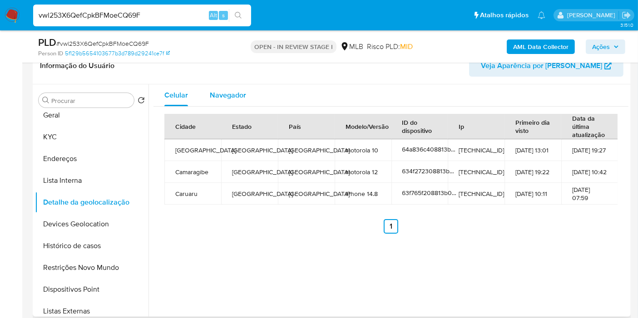
click at [237, 95] on span "Navegador" at bounding box center [228, 95] width 36 height 10
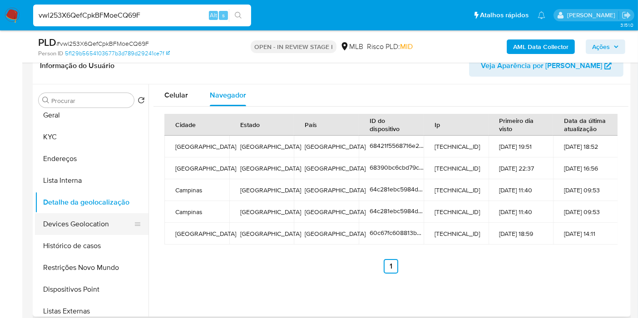
click at [114, 224] on button "Devices Geolocation" at bounding box center [88, 224] width 106 height 22
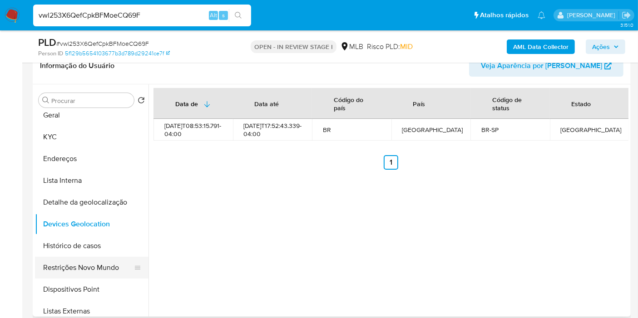
click at [85, 266] on button "Restrições Novo Mundo" at bounding box center [88, 268] width 106 height 22
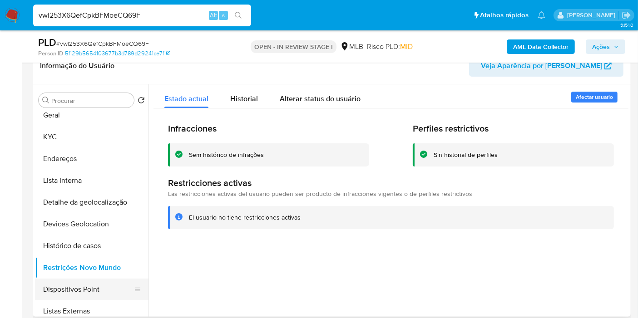
click at [103, 283] on button "Dispositivos Point" at bounding box center [88, 290] width 106 height 22
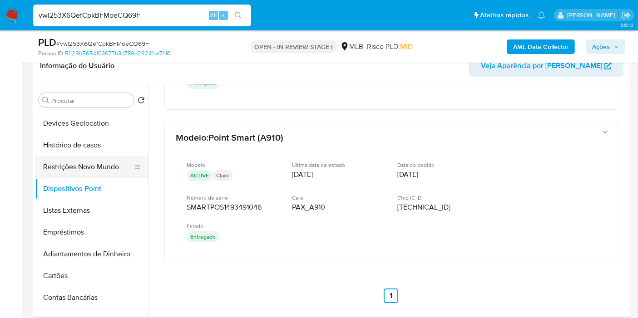
scroll to position [0, 0]
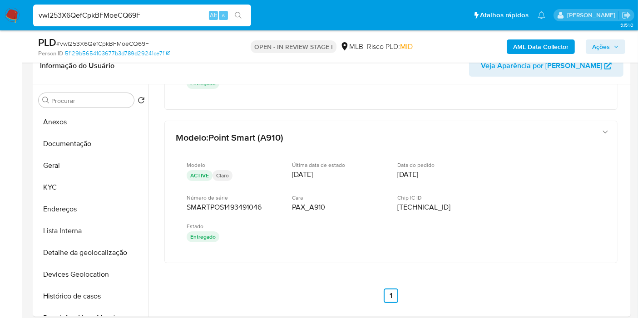
drag, startPoint x: 89, startPoint y: 209, endPoint x: 335, endPoint y: 49, distance: 293.3
click at [90, 209] on button "Endereços" at bounding box center [91, 209] width 113 height 22
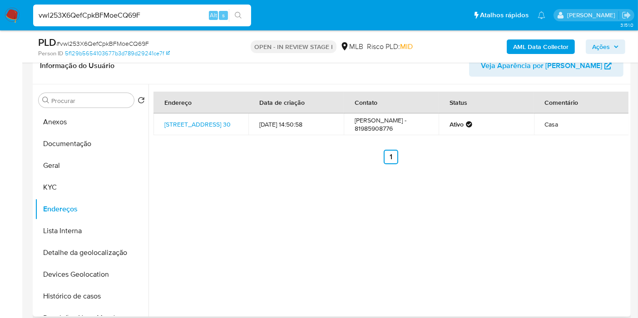
click at [193, 135] on td "Travessa Japi 30, Camaragibe, Pernambuco, 54771021, Brasil 30" at bounding box center [200, 124] width 95 height 22
click at [192, 129] on link "Travessa Japi 30, Camaragibe, Pernambuco, 54771021, Brasil 30" at bounding box center [197, 124] width 66 height 9
click at [91, 189] on button "KYC" at bounding box center [88, 188] width 106 height 22
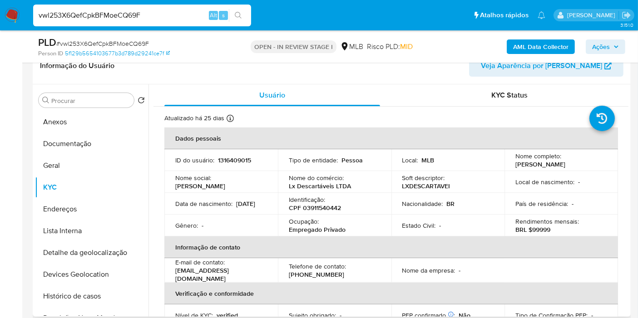
click at [327, 210] on p "CPF 03911540442" at bounding box center [315, 208] width 52 height 8
copy p "03911540442"
click at [91, 292] on button "Histórico de casos" at bounding box center [88, 296] width 106 height 22
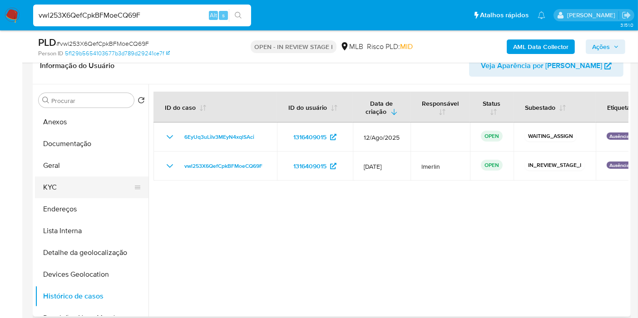
click at [73, 191] on button "KYC" at bounding box center [88, 188] width 106 height 22
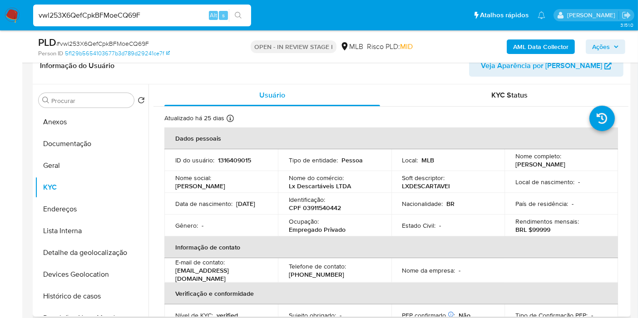
click at [279, 185] on td "Nome do comércio : Lx Descartáveis LTDA" at bounding box center [334, 182] width 113 height 22
click at [92, 118] on button "Anexos" at bounding box center [88, 122] width 106 height 22
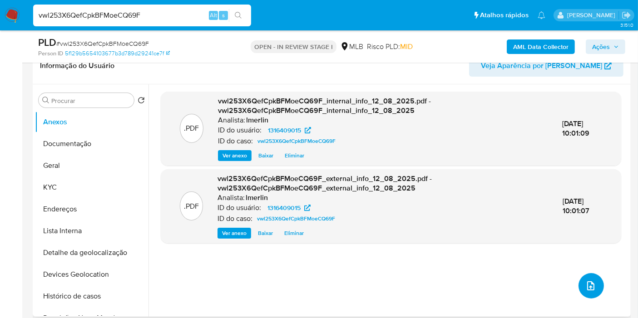
click at [580, 279] on button "upload-file" at bounding box center [590, 285] width 25 height 25
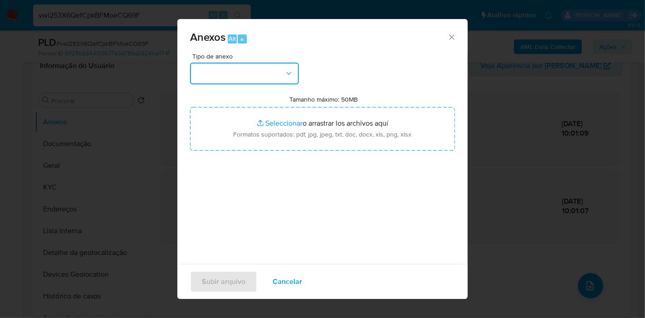
click at [258, 80] on button "button" at bounding box center [244, 74] width 109 height 22
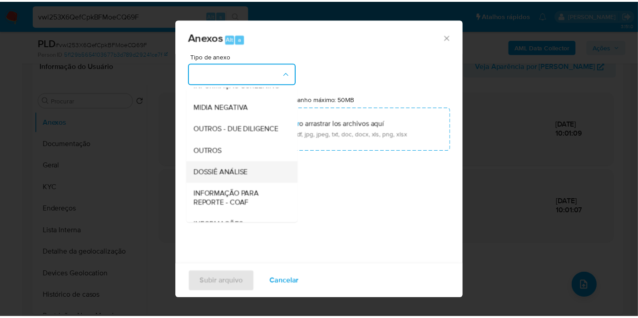
scroll to position [101, 0]
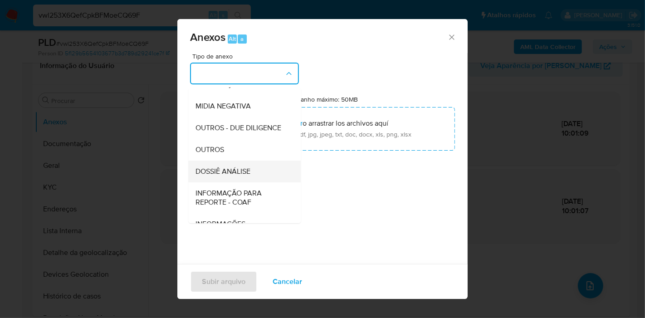
click at [265, 182] on div "DOSSIÊ ANÁLISE" at bounding box center [242, 172] width 93 height 22
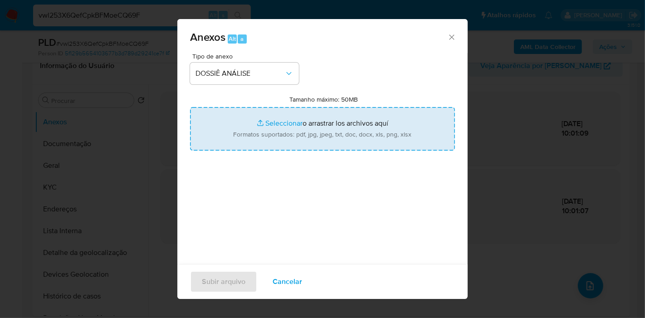
click at [324, 133] on input "Tamanho máximo: 50MB Seleccionar archivos" at bounding box center [322, 129] width 265 height 44
type input "C:\fakepath\SAR - XXX - CPF 03911540442 - MARIA APARECIDA LOPES MENDONCA.pdf"
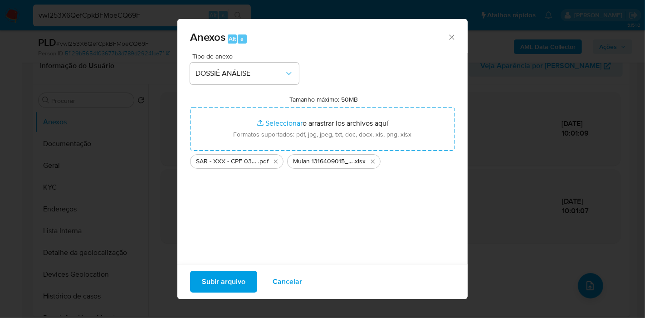
click at [224, 279] on span "Subir arquivo" at bounding box center [224, 282] width 44 height 20
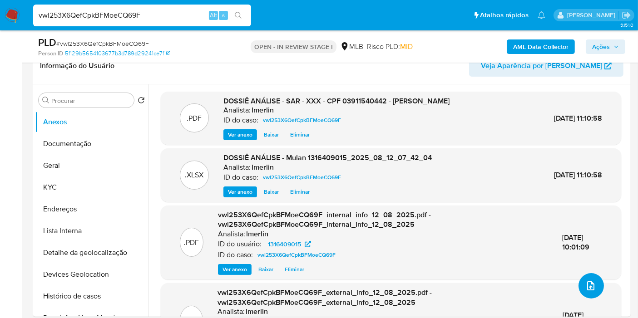
scroll to position [0, 0]
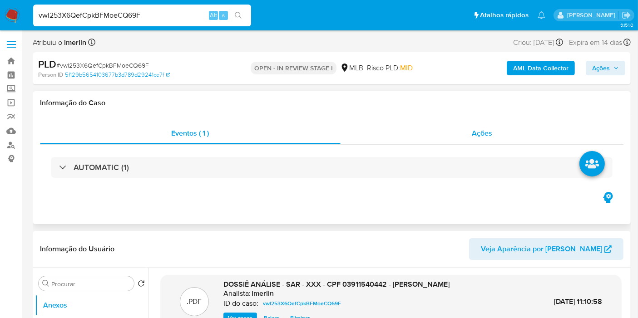
click at [489, 136] on span "Ações" at bounding box center [482, 133] width 20 height 10
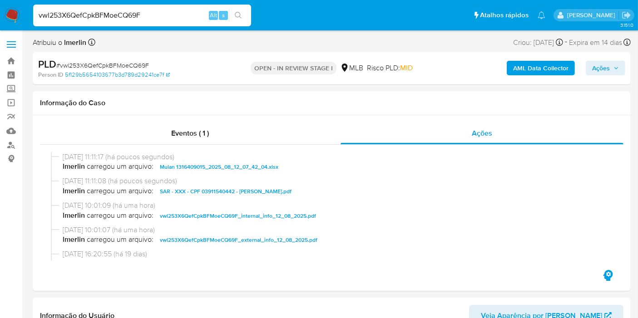
click at [586, 73] on button "Ações" at bounding box center [604, 68] width 39 height 15
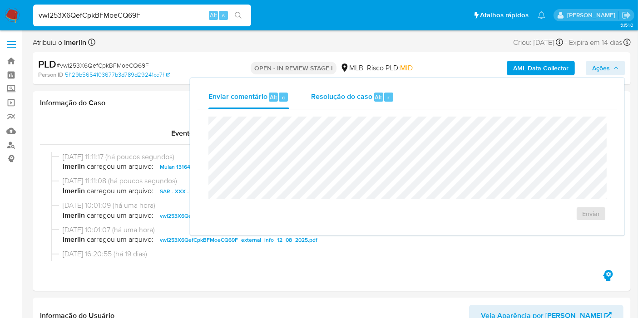
click at [355, 96] on span "Resolução do caso" at bounding box center [341, 97] width 61 height 10
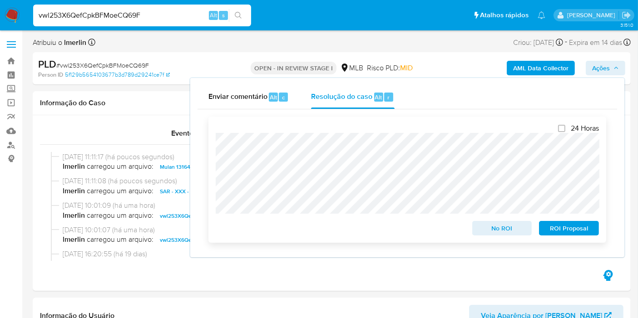
click at [558, 233] on span "ROI Proposal" at bounding box center [568, 228] width 47 height 13
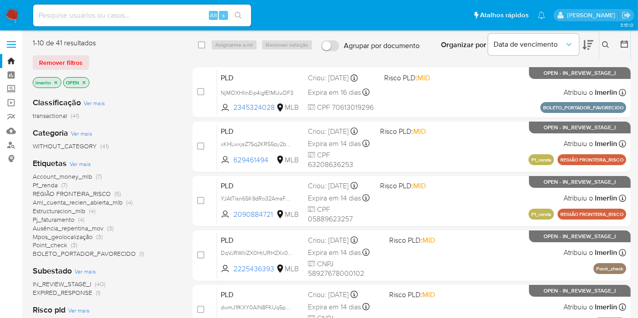
click at [56, 83] on icon "close-filter" at bounding box center [55, 82] width 3 height 3
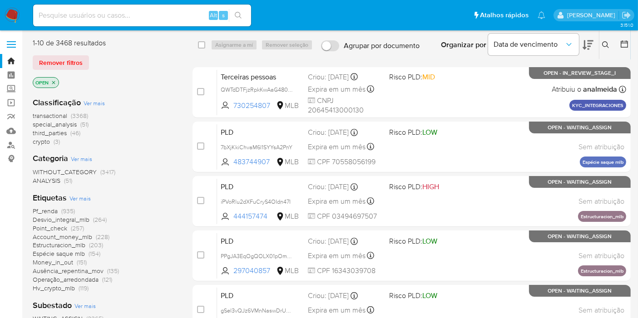
click at [55, 139] on span "(3)" at bounding box center [57, 141] width 6 height 9
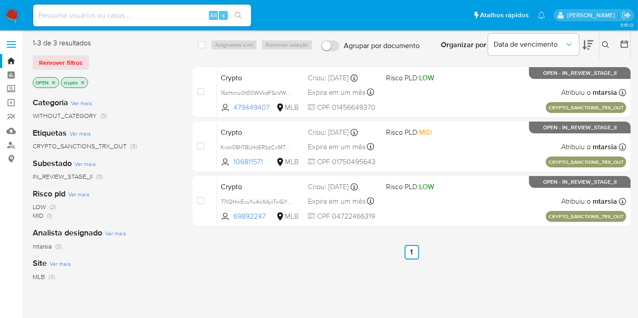
click at [84, 84] on icon "close-filter" at bounding box center [82, 82] width 3 height 3
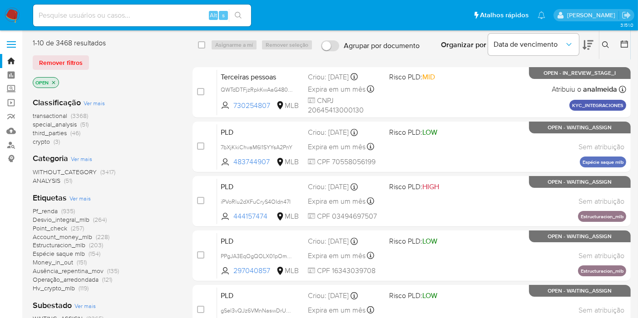
click at [55, 80] on icon "close-filter" at bounding box center [53, 82] width 5 height 5
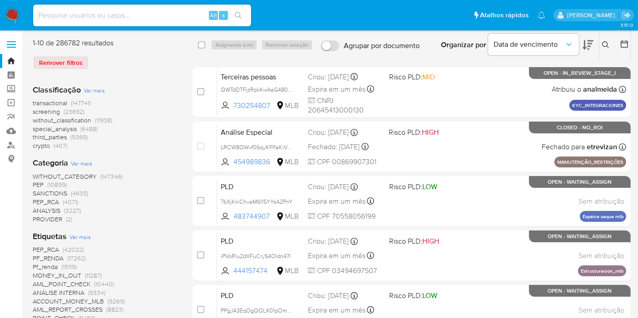
click at [622, 41] on icon at bounding box center [623, 43] width 7 height 7
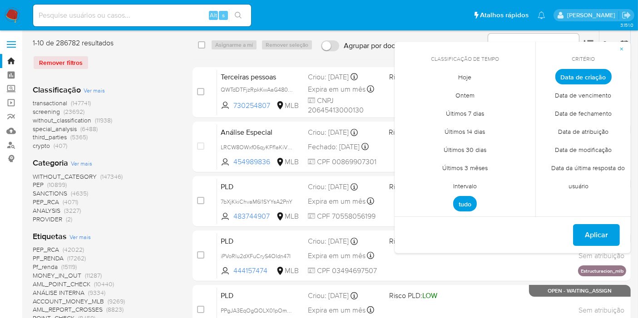
click at [471, 186] on span "Intervalo" at bounding box center [464, 186] width 43 height 19
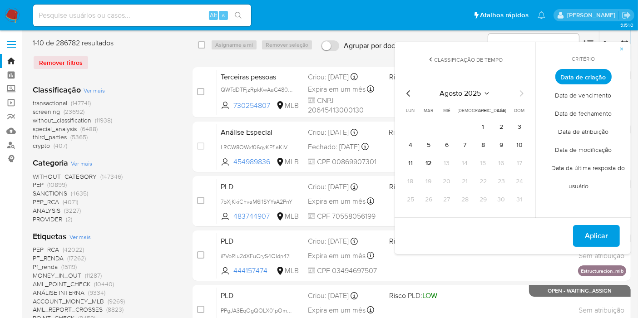
click at [407, 91] on icon "Mes anterior" at bounding box center [408, 93] width 11 height 11
click at [432, 125] on button "1" at bounding box center [428, 127] width 15 height 15
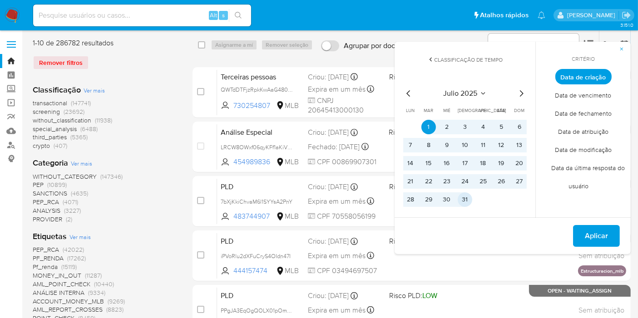
click at [467, 203] on button "31" at bounding box center [464, 199] width 15 height 15
click at [604, 236] on span "Aplicar" at bounding box center [596, 236] width 23 height 20
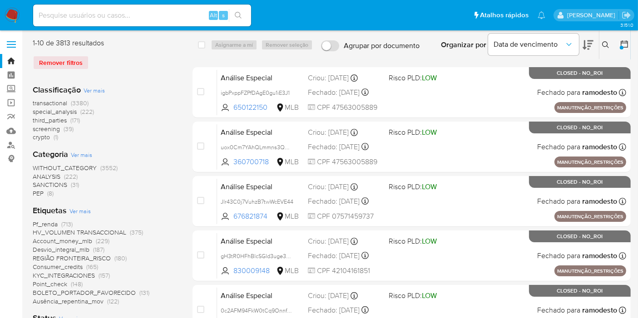
click at [59, 129] on span "screening" at bounding box center [46, 128] width 27 height 9
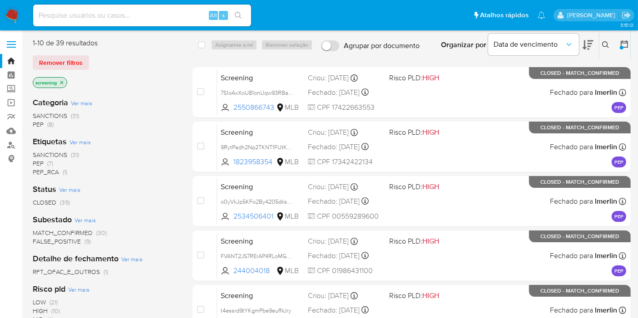
click at [70, 116] on span "SANCTIONS (31)" at bounding box center [56, 116] width 46 height 9
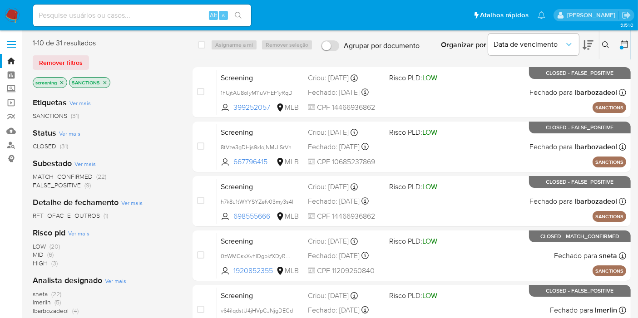
scroll to position [50, 0]
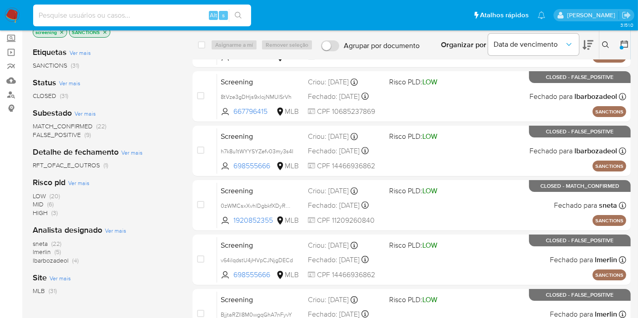
click at [188, 16] on input at bounding box center [142, 16] width 218 height 12
paste input "1834JqlpqSKfBsKQRPU3Eico"
type input "1834JqlpqSKfBsKQRPU3Eico"
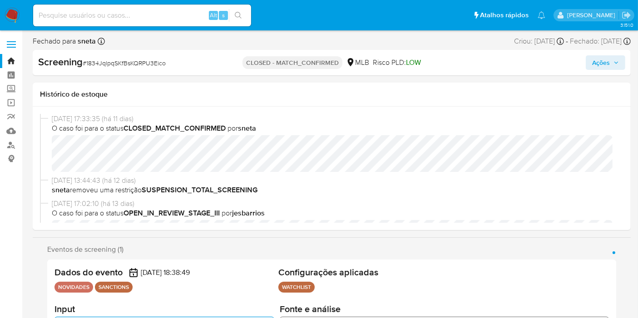
select select "10"
click at [167, 19] on input at bounding box center [142, 16] width 218 height 12
paste input "ofmk0oPvMIxCK6OUeWBii3PG"
type input "ofmk0oPvMIxCK6OUeWBii3PG"
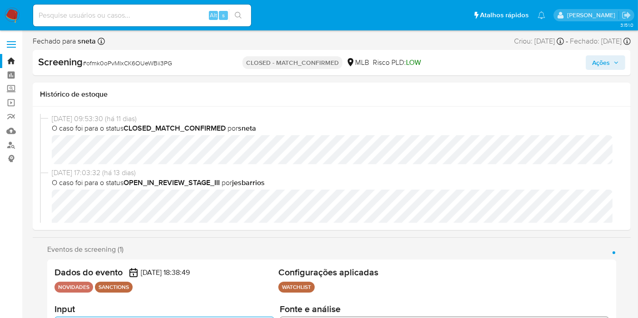
click at [177, 20] on input at bounding box center [142, 16] width 218 height 12
select select "10"
paste input "7MxxShkZCcTtkLM3UlztlNK8"
type input "7MxxShkZCcTtkLM3UlztlNK8"
select select "10"
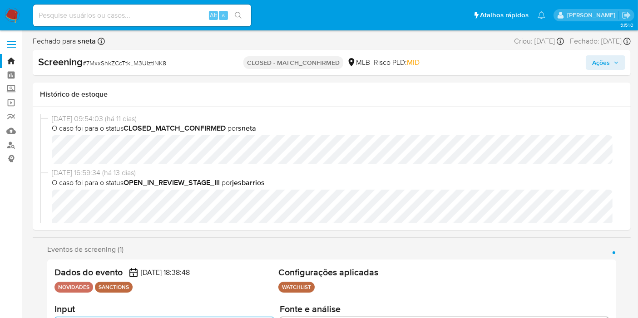
click at [152, 16] on input at bounding box center [142, 16] width 218 height 12
paste input "1834JqlpqSKfBsKQRPU3Eico"
type input "1834JqlpqSKfBsKQRPU3Eico"
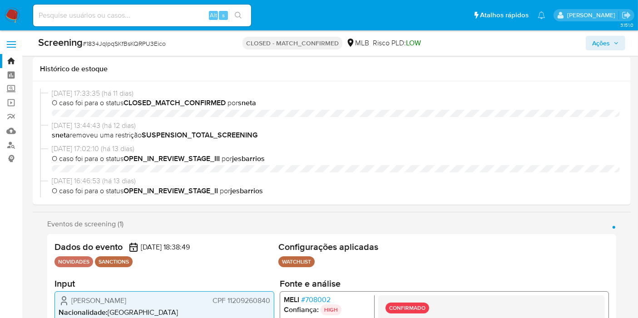
scroll to position [101, 0]
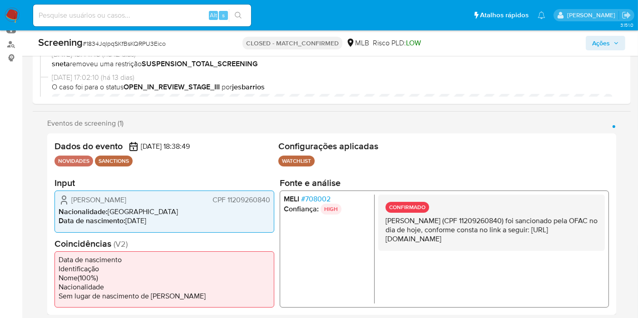
select select "10"
click at [144, 25] on div "Alt s" at bounding box center [142, 16] width 218 height 22
click at [147, 18] on input at bounding box center [142, 16] width 218 height 12
paste input "0zWMCsxXvhlDgbkfXDyRa6l5"
type input "0zWMCsxXvhlDgbkfXDyRa6l5"
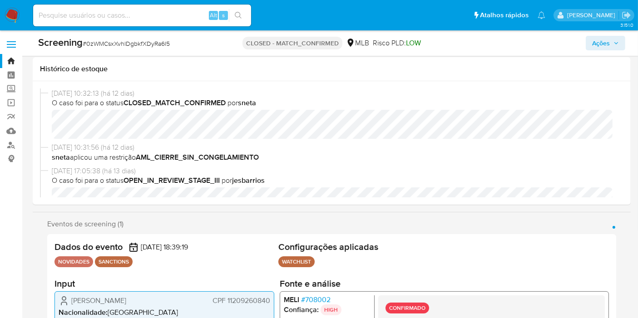
scroll to position [50, 0]
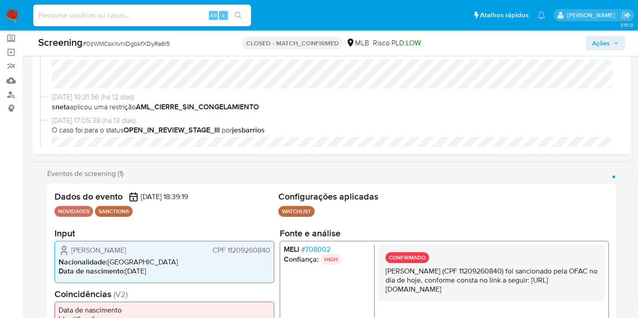
select select "10"
click at [172, 16] on input at bounding box center [142, 16] width 218 height 12
paste input "c9LcHDr1naylGGYMgbhfjv2a"
type input "c9LcHDr1naylGGYMgbhfjv2a"
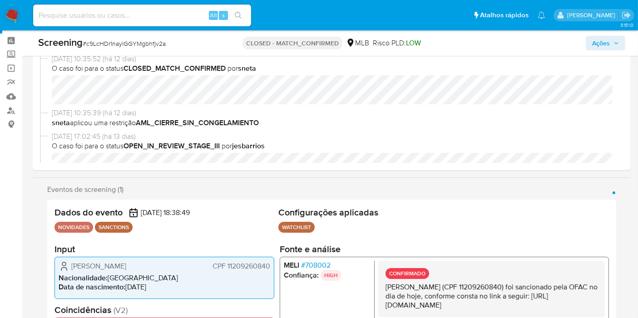
scroll to position [50, 0]
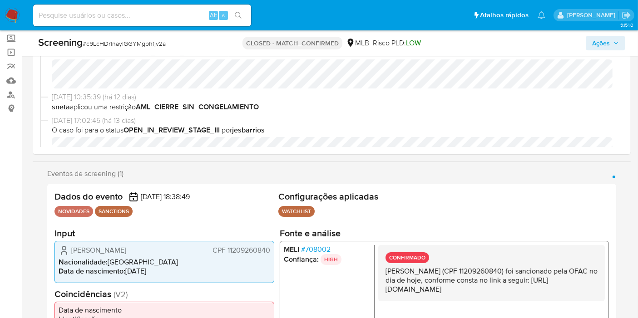
select select "10"
click at [96, 16] on input at bounding box center [142, 16] width 218 height 12
paste input "SFyGbiECKKCqMGD0OIaUxJxI"
type input "SFyGbiECKKCqMGD0OIaUxJxI"
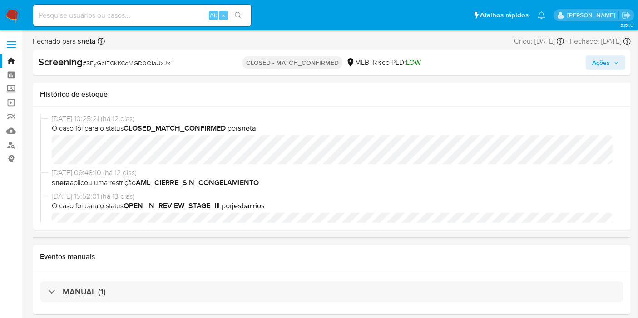
scroll to position [101, 0]
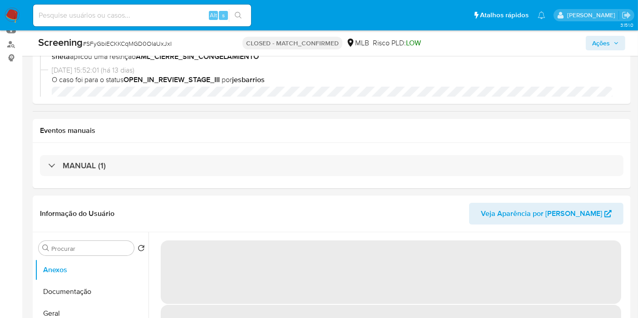
select select "10"
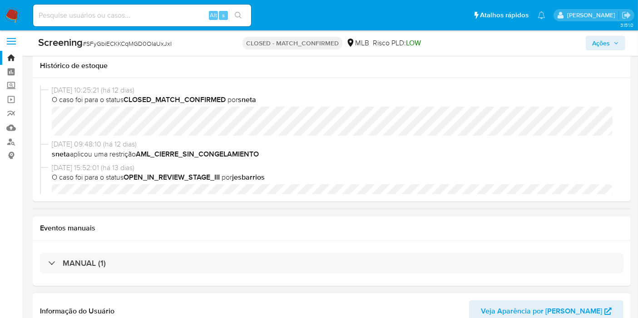
scroll to position [0, 0]
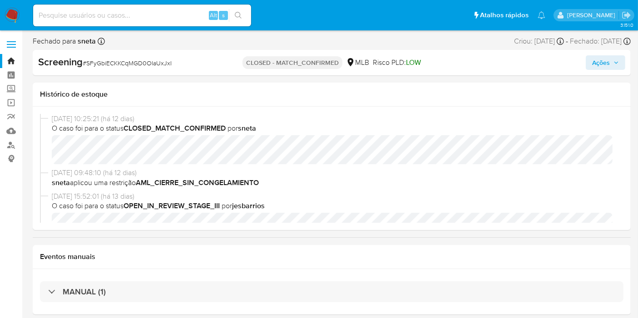
click at [182, 14] on input at bounding box center [142, 16] width 218 height 12
paste input "Ys5mBvhTyoi9owrrIssRGjmW"
type input "Ys5mBvhTyoi9owrrIssRGjmW"
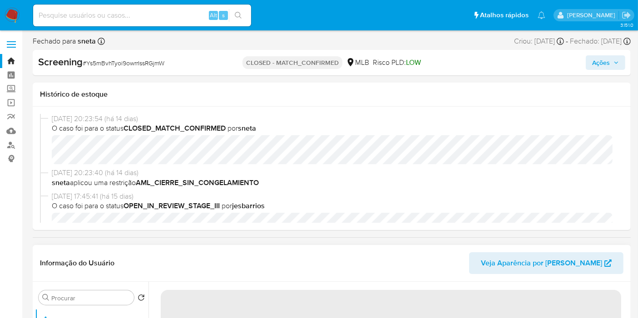
select select "10"
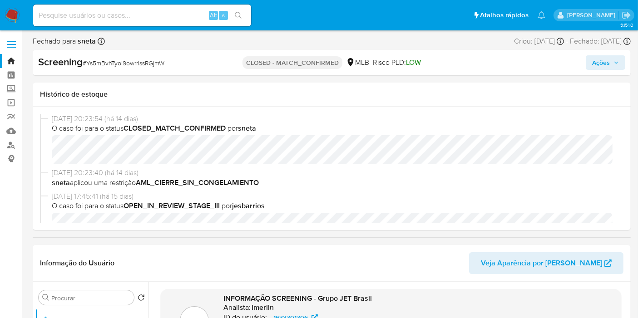
click at [146, 13] on input at bounding box center [142, 16] width 218 height 12
paste input "vA2lU5GWdnhFnFVqqmxG9WDC"
click at [146, 13] on input "vA2lU5GWdnhFnFVqqmxG9WDC" at bounding box center [142, 16] width 218 height 12
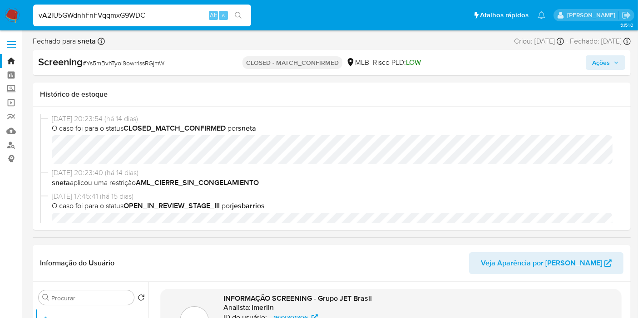
paste input
type input "vA2lU5GWdnhFnFVqqmxG9WDC"
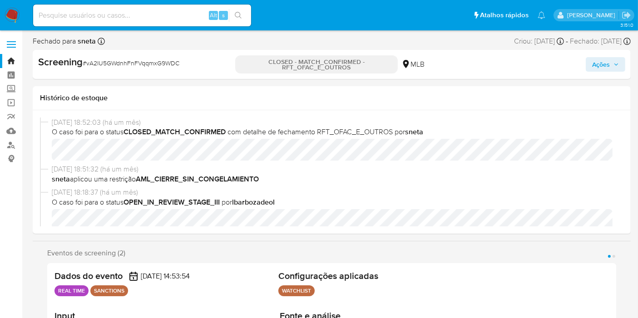
select select "10"
click at [179, 13] on input at bounding box center [142, 16] width 218 height 12
paste input "pZXFe7IJ0fCLcz9YxonHYgBb"
type input "pZXFe7IJ0fCLcz9YxonHYgBb"
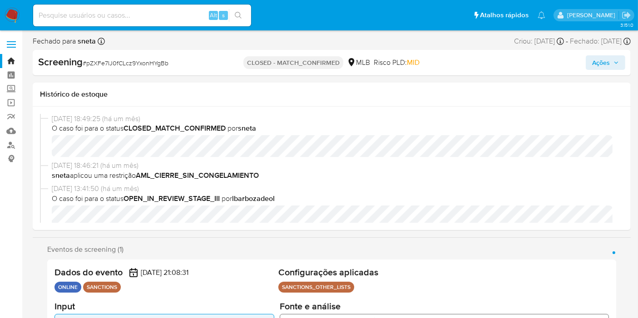
select select "10"
click at [151, 17] on input at bounding box center [142, 16] width 218 height 12
paste input "YO67n6L9ss4pY9DXXFPV7hRu"
type input "YO67n6L9ss4pY9DXXFPV7hRu"
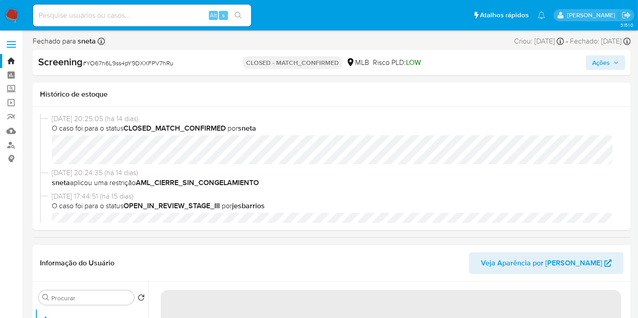
select select "10"
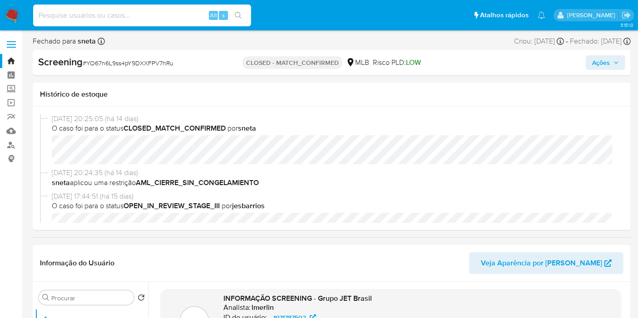
click at [139, 11] on input at bounding box center [142, 16] width 218 height 12
paste input "OQx1AVLr6kYVfnnwI0g2wj8z"
type input "OQx1AVLr6kYVfnnwI0g2wj8z"
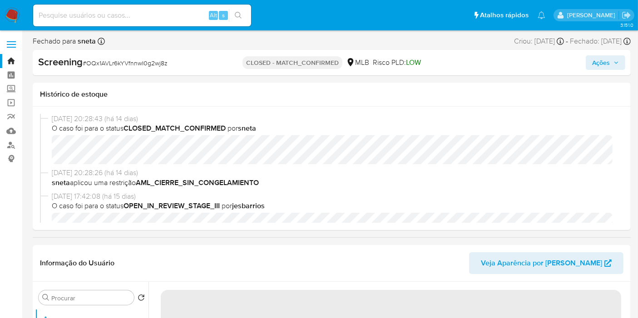
select select "10"
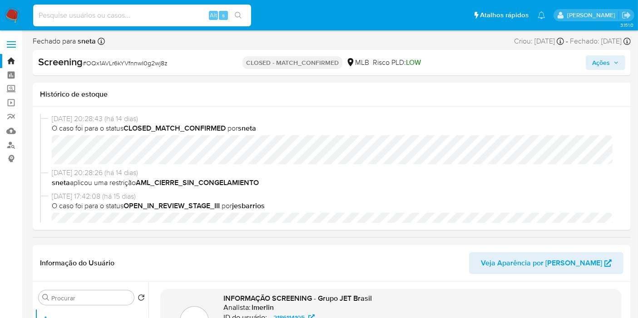
click at [98, 12] on input at bounding box center [142, 16] width 218 height 12
paste input "B6zDShYnzmHvIAoujP0hJhvL"
type input "B6zDShYnzmHvIAoujP0hJhvL"
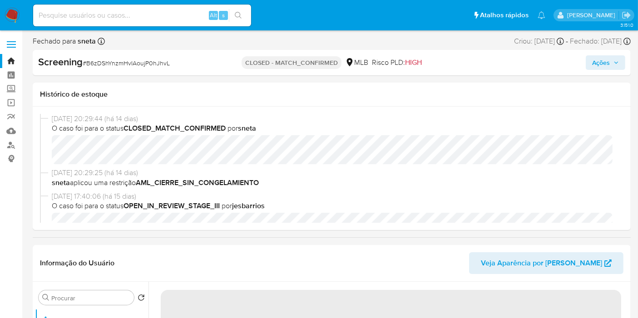
select select "10"
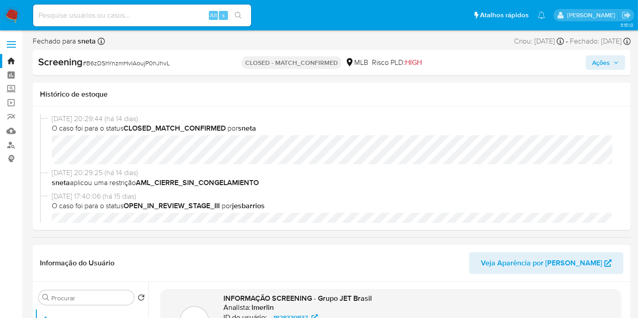
click at [172, 19] on input at bounding box center [142, 16] width 218 height 12
paste input "wn620KQt0KYGTN74m5NOJ1sR"
type input "wn620KQt0KYGTN74m5NOJ1sR"
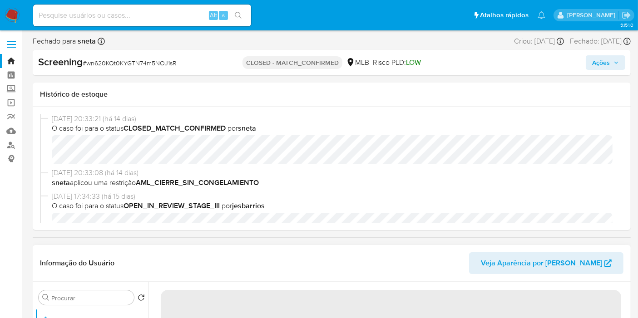
select select "10"
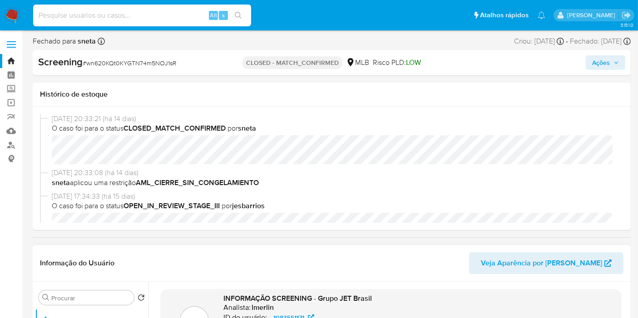
click at [146, 11] on input at bounding box center [142, 16] width 218 height 12
paste input "0x0JnY3cErFSF1Q9FBh9zNAt"
type input "0x0JnY3cErFSF1Q9FBh9zNAt"
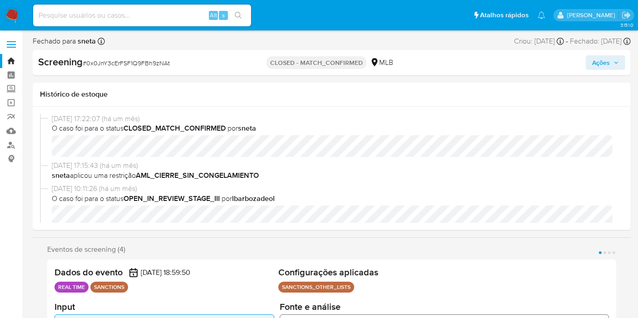
select select "10"
drag, startPoint x: 311, startPoint y: 249, endPoint x: 335, endPoint y: 17, distance: 233.7
click at [311, 249] on div "Eventos de screening (4) Página 1 Página 2 Página 3 Página 4" at bounding box center [331, 249] width 569 height 9
click at [167, 17] on input at bounding box center [142, 16] width 218 height 12
paste input "5JeKypazdk6TBx5NbaOuLGS9"
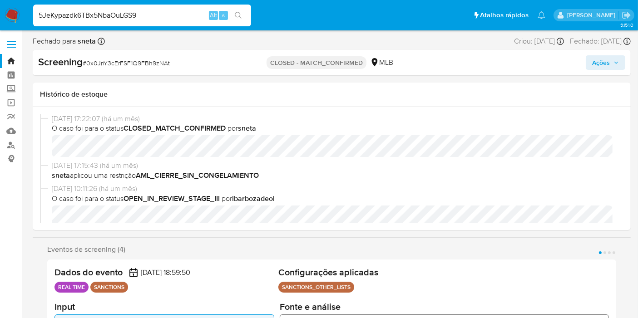
type input "5JeKypazdk6TBx5NbaOuLGS9"
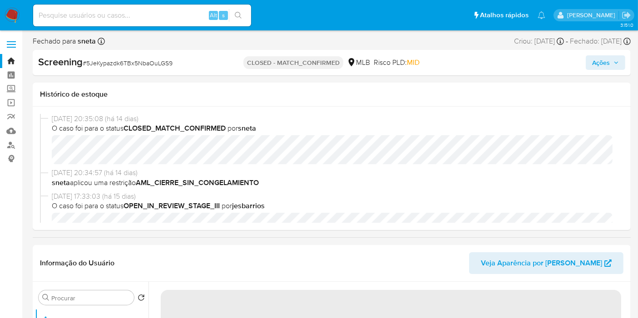
select select "10"
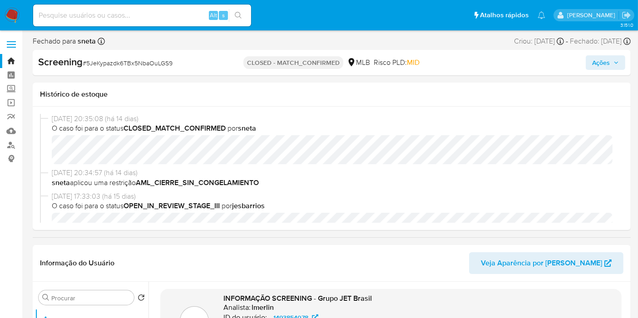
click at [166, 15] on input at bounding box center [142, 16] width 218 height 12
paste input "EgnHdvEAhK089cTjFauDMwLH"
type input "EgnHdvEAhK089cTjFauDMwLH"
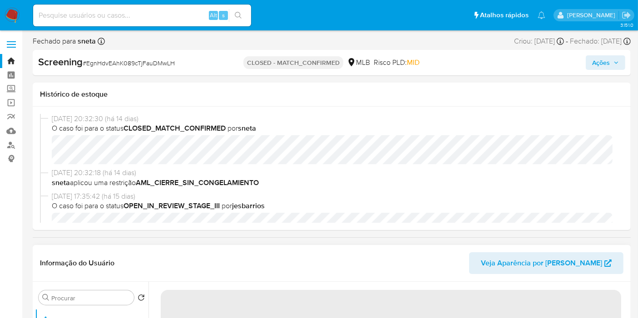
select select "10"
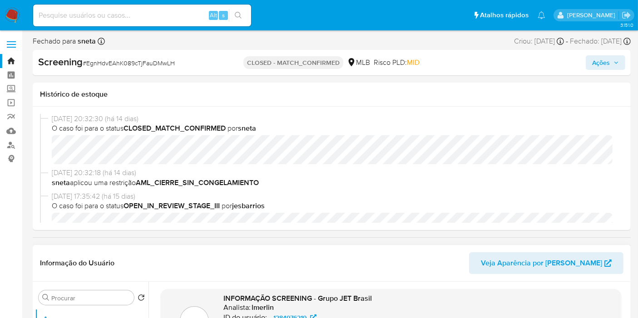
click at [172, 24] on div "Alt s" at bounding box center [142, 16] width 218 height 22
click at [172, 17] on input at bounding box center [142, 16] width 218 height 12
paste input "nEXfdYx9h77BoSU0rAYr2XrY"
type input "nEXfdYx9h77BoSU0rAYr2XrY"
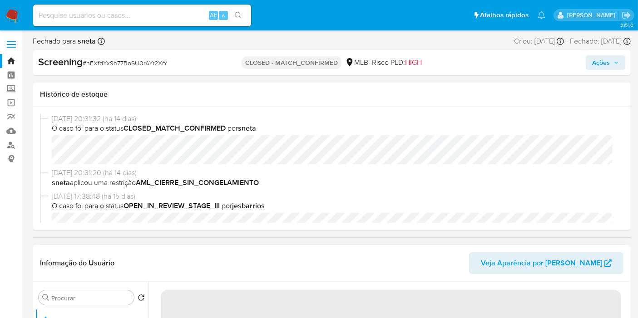
select select "10"
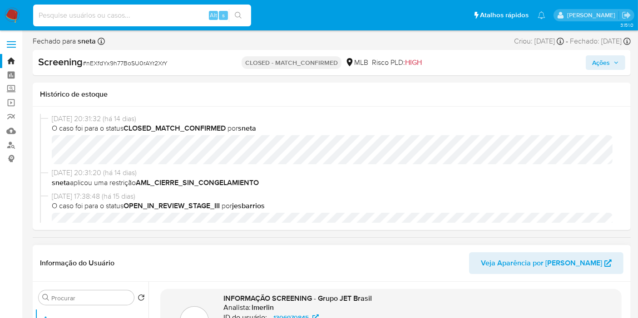
click at [178, 10] on input at bounding box center [142, 16] width 218 height 12
paste input "H3Px1fVqxddD3AypfSdgiuKF"
type input "H3Px1fVqxddD3AypfSdgiuKF"
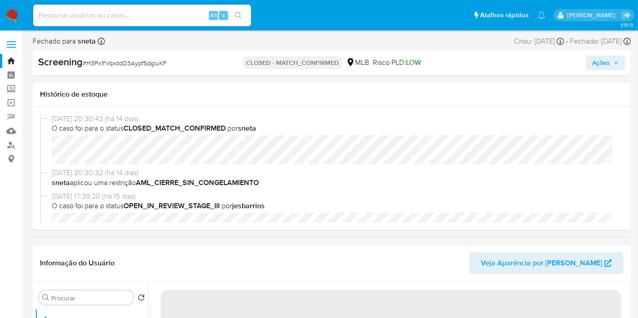
select select "10"
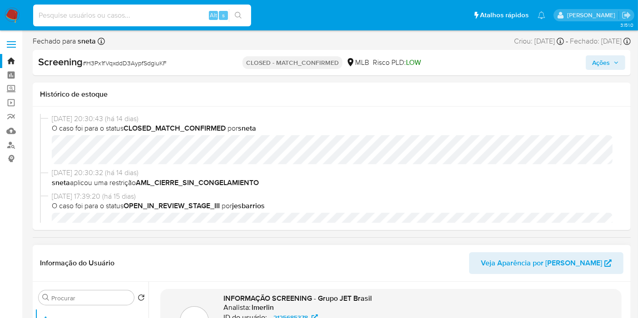
click at [181, 19] on input at bounding box center [142, 16] width 218 height 12
paste input "ofmk0oPvMIxCK6OUeWBii3PG"
type input "ofmk0oPvMIxCK6OUeWBii3PG"
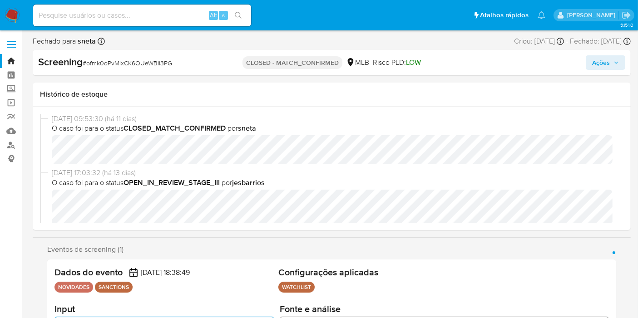
select select "10"
click at [113, 11] on input at bounding box center [142, 16] width 218 height 12
paste input "azxa6cUjKkS4kMogloH4ENFf"
type input "azxa6cUjKkS4kMogloH4ENFf"
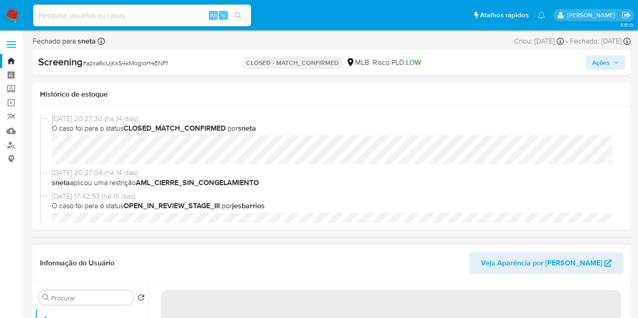
select select "10"
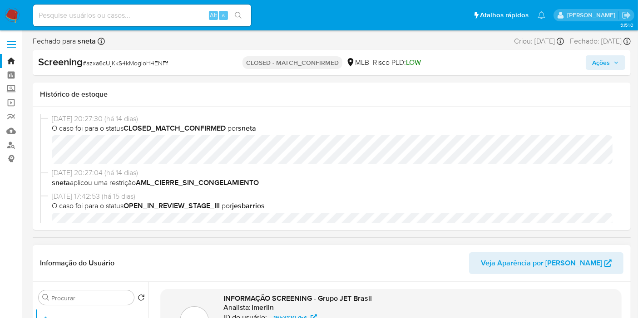
click at [185, 13] on input at bounding box center [142, 16] width 218 height 12
paste input "GJqVJ3Ah7jMhaflLUasiKhMU"
type input "GJqVJ3Ah7jMhaflLUasiKhMU"
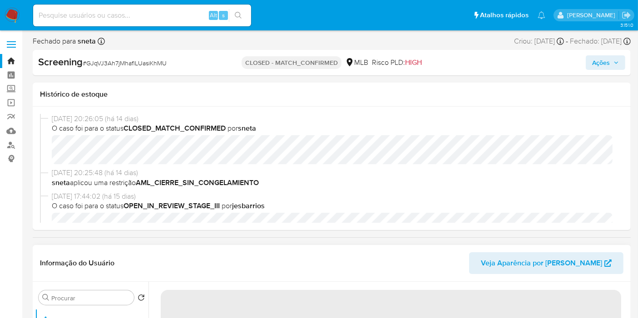
select select "10"
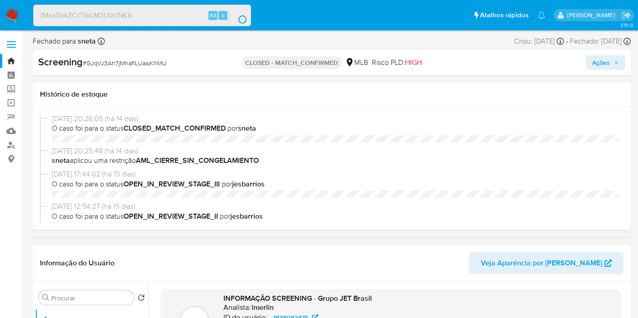
select select "10"
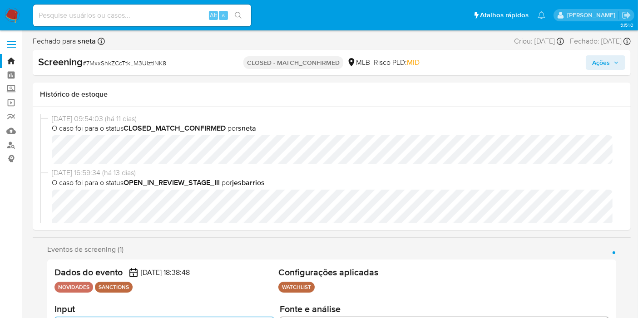
select select "10"
click at [184, 12] on input at bounding box center [142, 16] width 218 height 12
paste input "WfLv60xYwW5GfscIbpaQ9Jpj"
type input "WfLv60xYwW5GfscIbpaQ9Jpj"
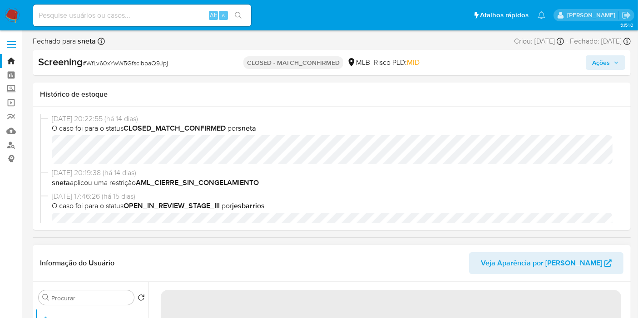
select select "10"
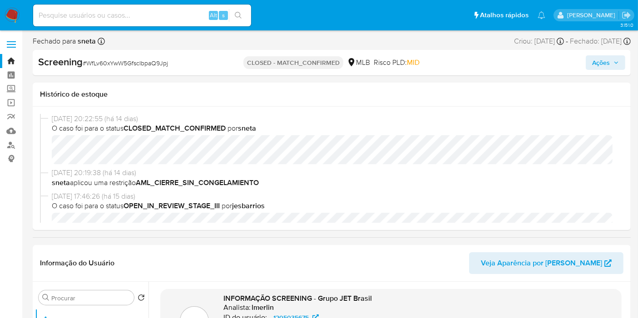
click at [163, 10] on input at bounding box center [142, 16] width 218 height 12
paste input "29kJCD06iieUy8XS1gb0aDqF"
type input "29kJCD06iieUy8XS1gb0aDqF"
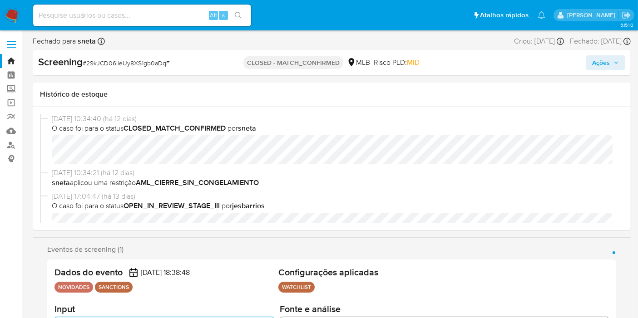
select select "10"
click at [192, 15] on input at bounding box center [142, 16] width 218 height 12
paste input "vA2lU5GWdnhFnFVqqmxG9WDC"
type input "vA2lU5GWdnhFnFVqqmxG9WDC"
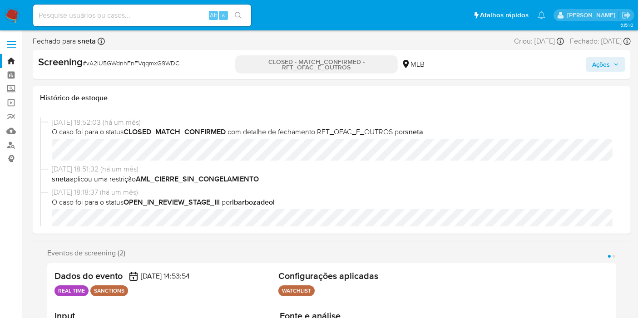
select select "10"
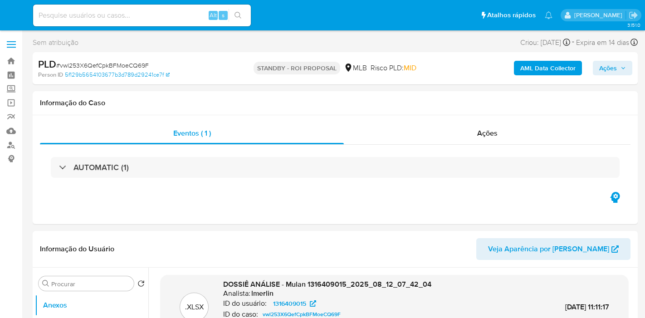
select select "10"
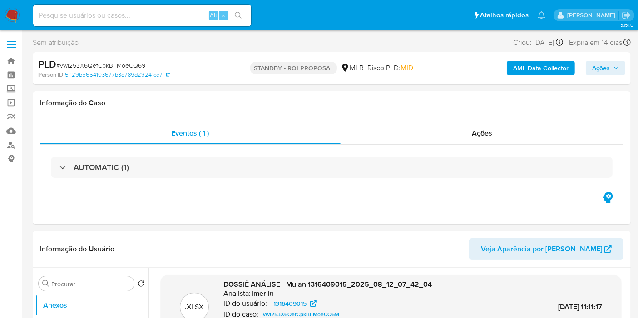
click at [11, 21] on img at bounding box center [12, 15] width 15 height 15
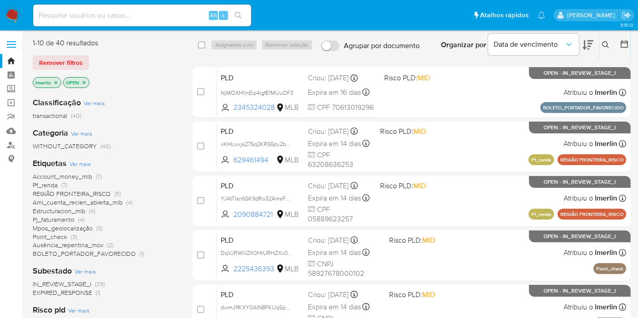
click at [55, 80] on icon "close-filter" at bounding box center [55, 82] width 5 height 5
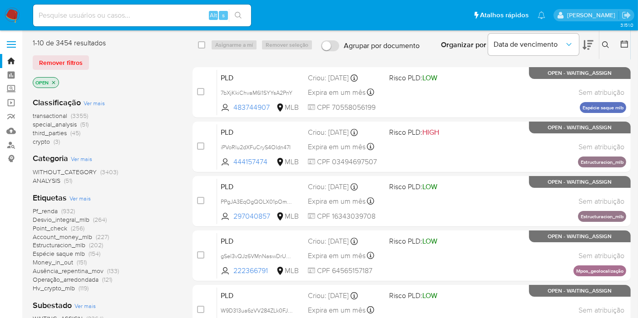
click at [146, 11] on input at bounding box center [142, 16] width 218 height 12
paste input "jmqR1NiIuNTZPnww7x1Ted9S"
type input "jmqR1NiIuNTZPnww7x1Ted9S"
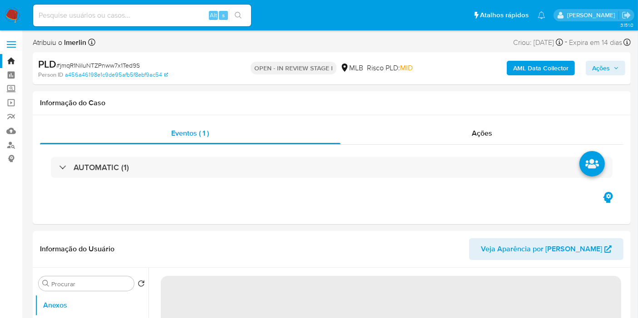
select select "10"
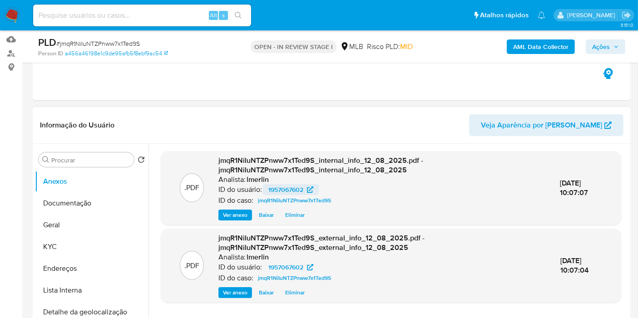
scroll to position [151, 0]
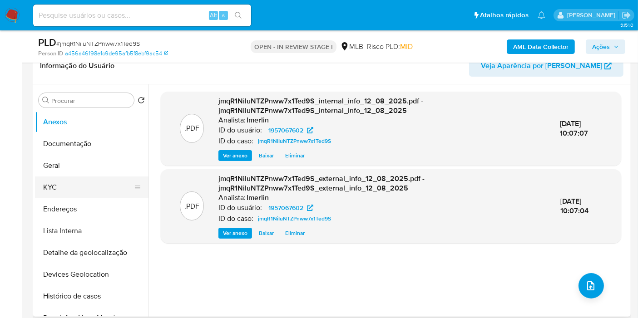
click at [69, 188] on button "KYC" at bounding box center [88, 188] width 106 height 22
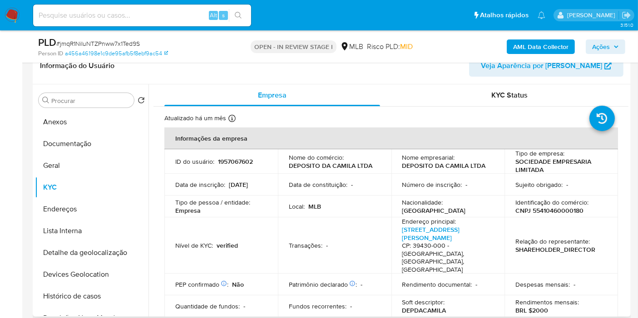
click at [232, 162] on p "1957067602" at bounding box center [235, 161] width 35 height 8
click at [541, 212] on p "CNPJ 55410460000180" at bounding box center [549, 211] width 68 height 8
copy p "55410460000180"
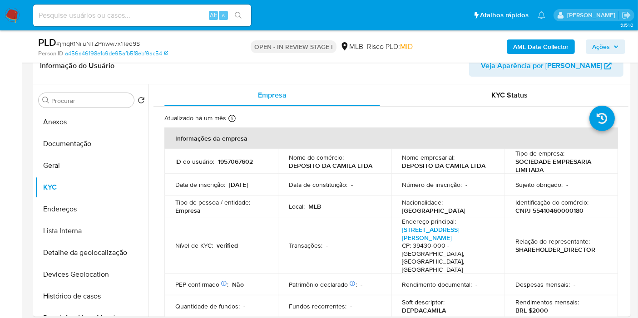
click at [172, 16] on input at bounding box center [142, 16] width 218 height 12
paste input "373011258"
type input "373011258"
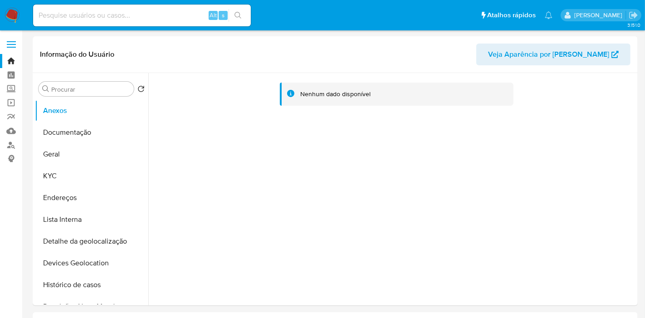
select select "10"
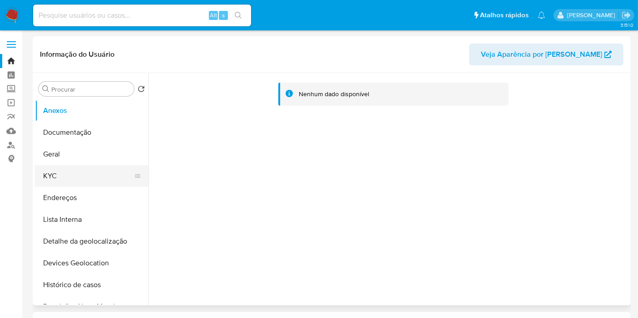
click at [87, 179] on button "KYC" at bounding box center [88, 176] width 106 height 22
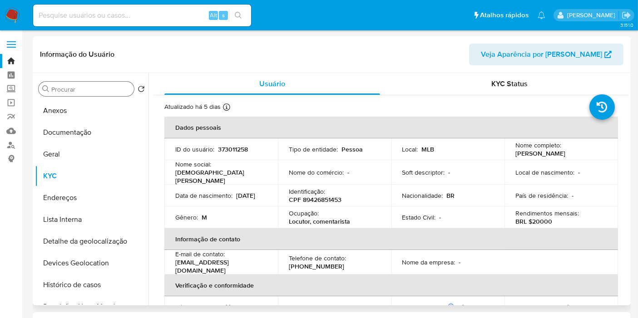
drag, startPoint x: 101, startPoint y: 94, endPoint x: 102, endPoint y: 89, distance: 5.5
click at [101, 93] on div "Procurar" at bounding box center [86, 89] width 95 height 15
click at [105, 84] on div "Procurar" at bounding box center [86, 89] width 95 height 15
click at [106, 84] on div "Procurar" at bounding box center [86, 89] width 95 height 15
click at [110, 93] on div "Procurar" at bounding box center [86, 89] width 95 height 15
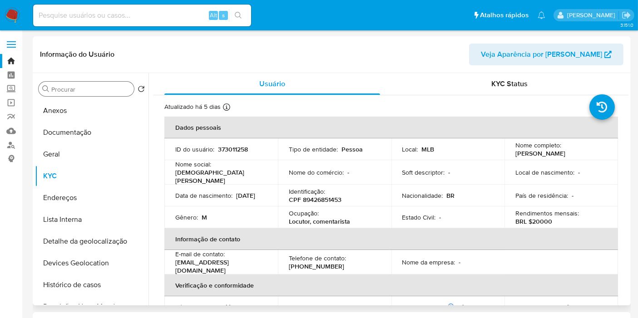
click at [104, 90] on input "Procurar" at bounding box center [90, 89] width 79 height 8
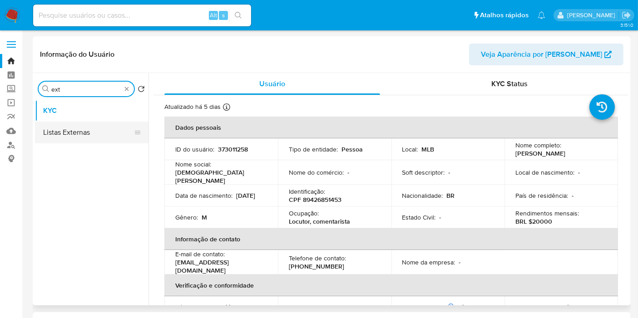
type input "ext"
click at [98, 131] on button "Listas Externas" at bounding box center [88, 133] width 106 height 22
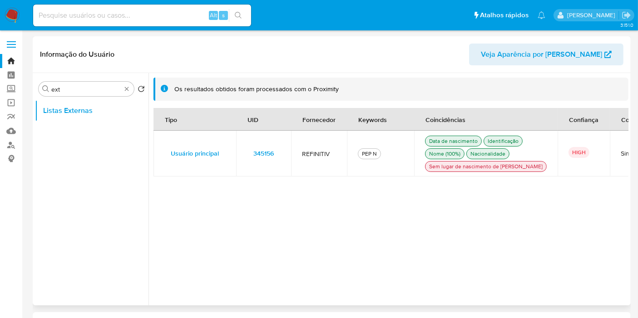
click at [281, 159] on td "345156" at bounding box center [263, 154] width 55 height 46
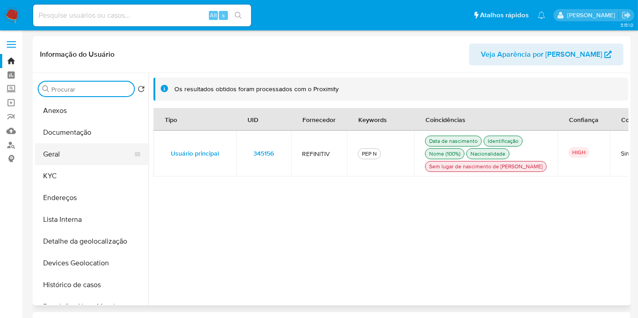
click at [91, 158] on button "Geral" at bounding box center [88, 154] width 106 height 22
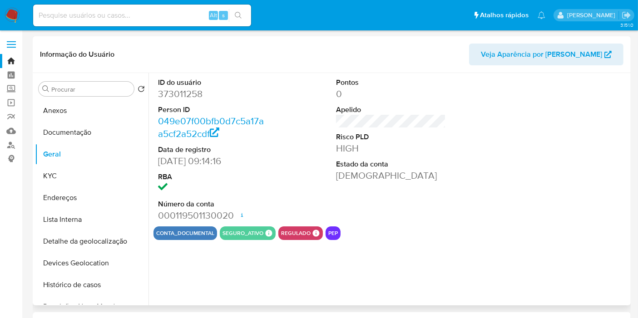
click at [181, 89] on dd "373011258" at bounding box center [213, 94] width 110 height 13
copy dd "373011258"
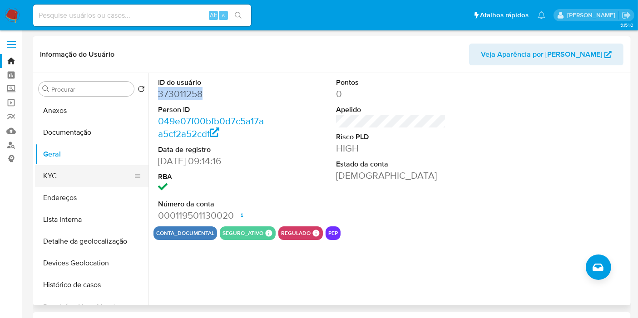
click at [90, 174] on button "KYC" at bounding box center [88, 176] width 106 height 22
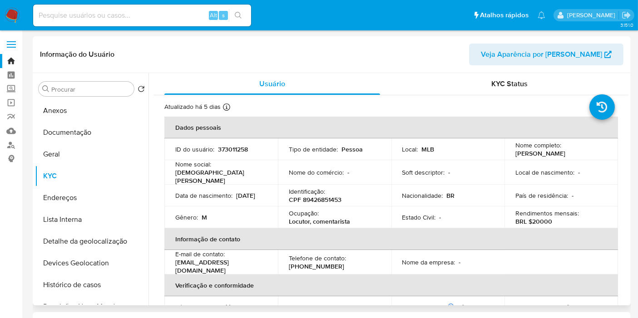
click at [322, 200] on p "CPF 89426851453" at bounding box center [315, 200] width 53 height 8
copy p "89426851453"
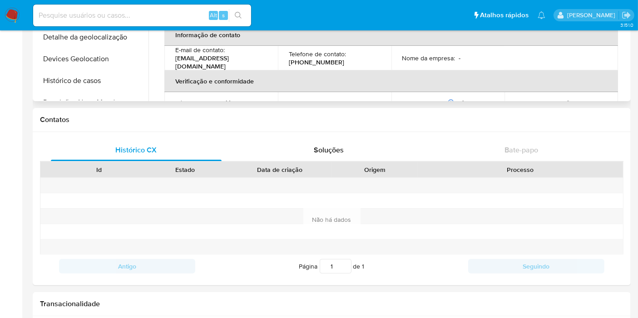
scroll to position [101, 0]
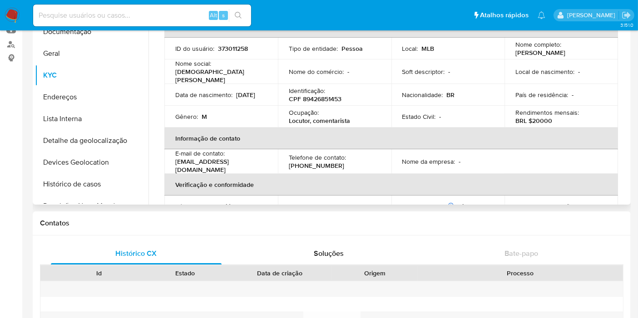
click at [532, 122] on p "BRL $20000" at bounding box center [533, 121] width 37 height 8
copy p "20000"
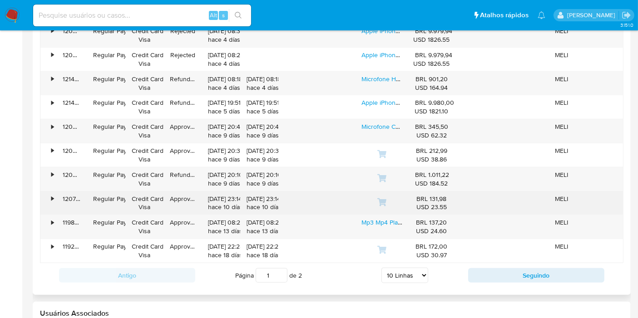
scroll to position [958, 0]
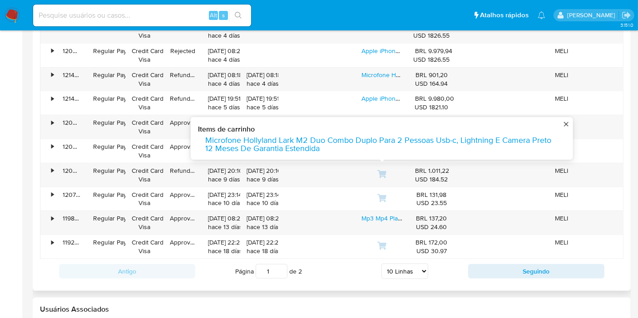
click at [486, 259] on div "Antigo Página 1 de 2 5 Linhas 10 Linhas 20 Linhas 25 Linhas 50 Linhas 100 Linha…" at bounding box center [331, 271] width 583 height 25
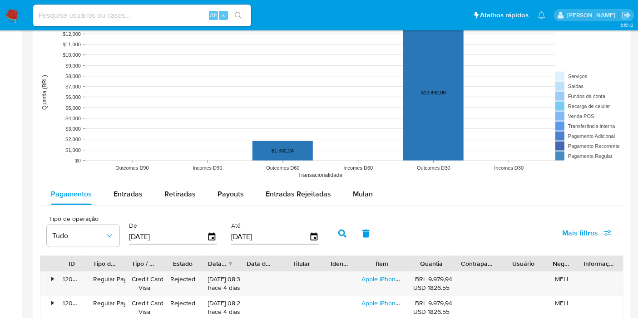
scroll to position [555, 0]
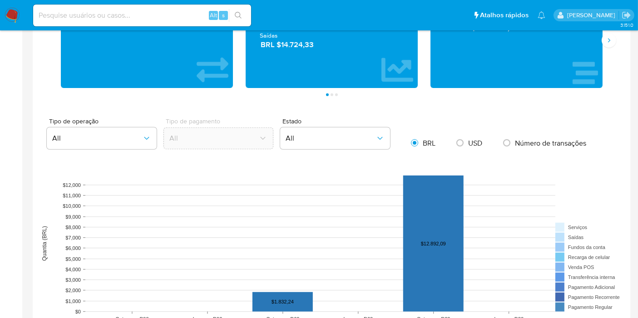
click at [303, 49] on div "Transacionado Entradas BRL $0,00 Saídas BRL $14.724,33" at bounding box center [331, 40] width 157 height 81
click at [154, 17] on input at bounding box center [142, 16] width 218 height 12
paste input "jmqR1NiIuNTZPnww7x1Ted9S"
type input "jmqR1NiIuNTZPnww7x1Ted9S"
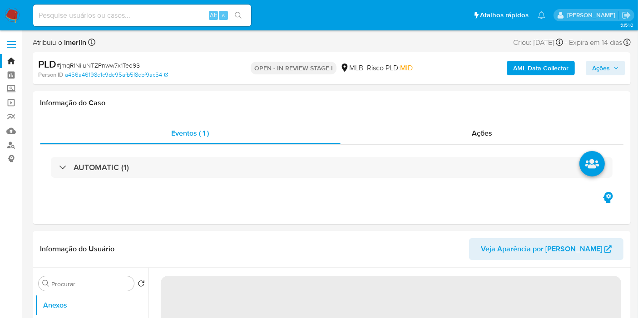
select select "10"
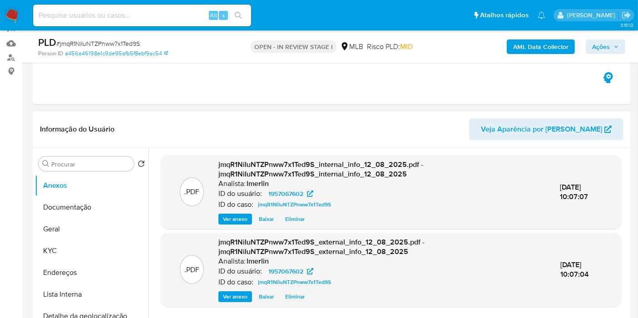
scroll to position [151, 0]
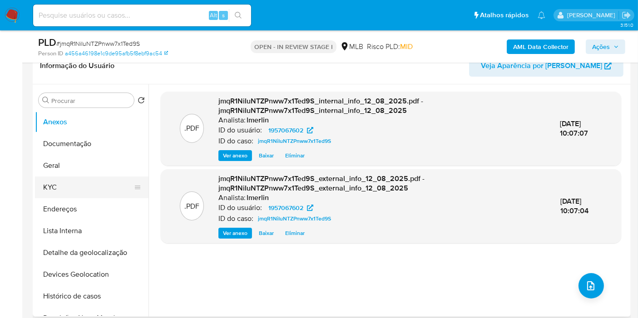
click at [87, 194] on button "KYC" at bounding box center [88, 188] width 106 height 22
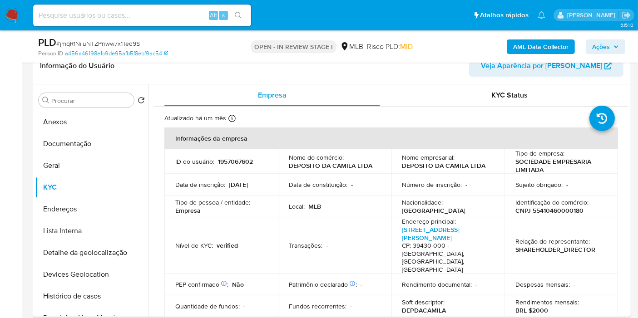
click at [558, 209] on p "CNPJ 55410460000180" at bounding box center [549, 211] width 68 height 8
copy p "55410460000180"
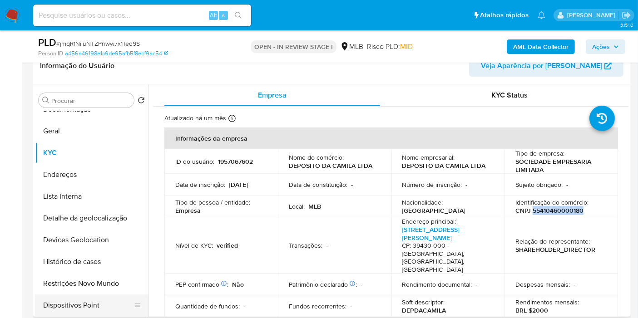
scroll to position [50, 0]
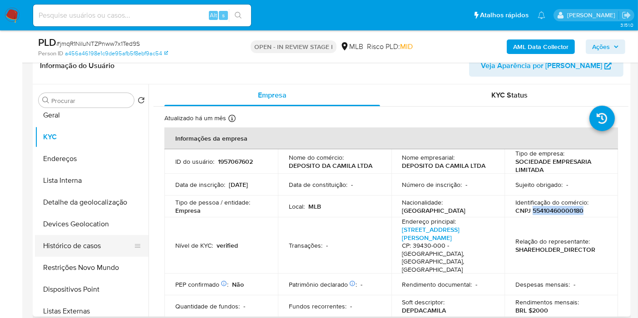
click at [98, 251] on button "Histórico de casos" at bounding box center [88, 246] width 106 height 22
